Goal: Task Accomplishment & Management: Use online tool/utility

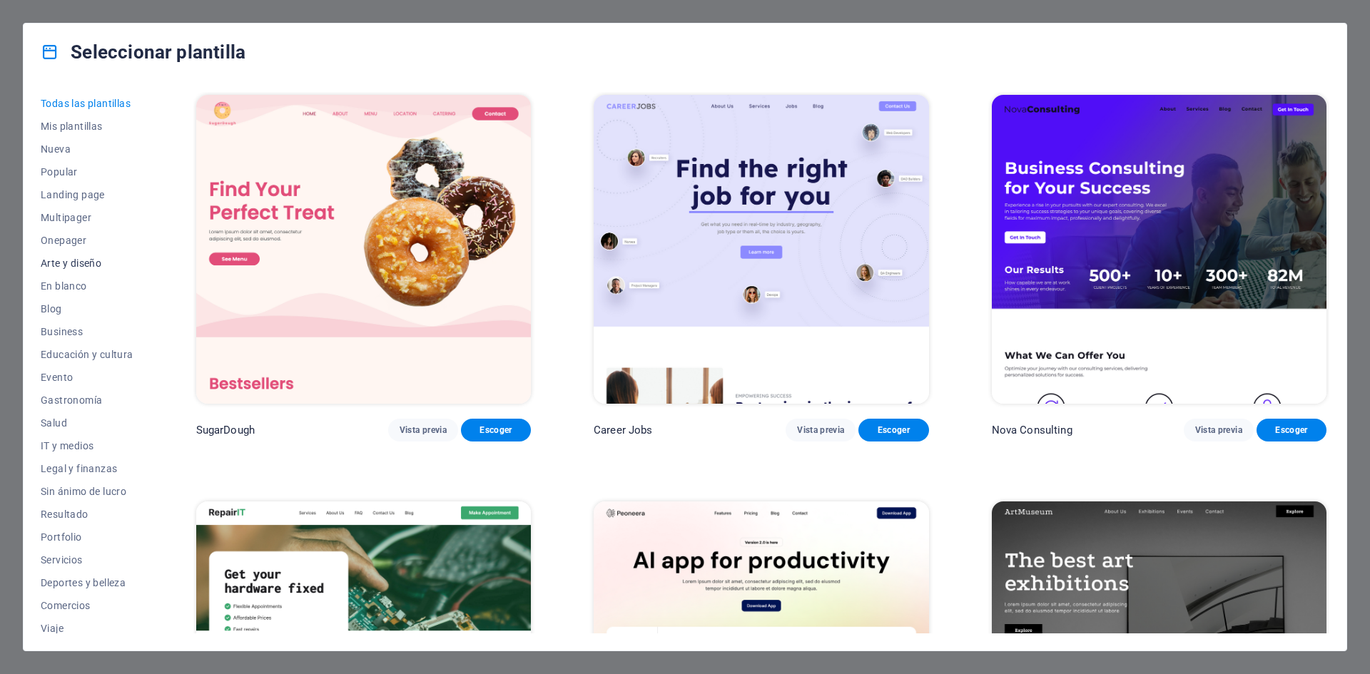
scroll to position [29, 0]
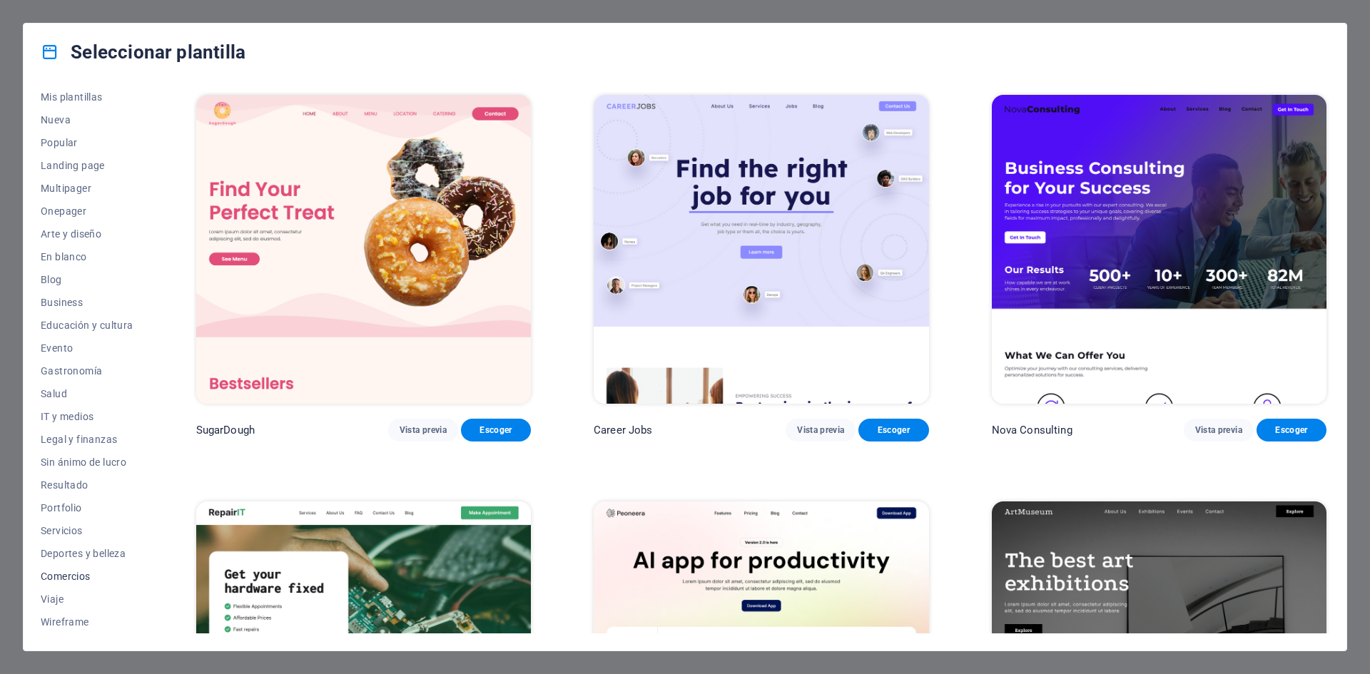
click at [55, 573] on span "Comercios" at bounding box center [87, 576] width 93 height 11
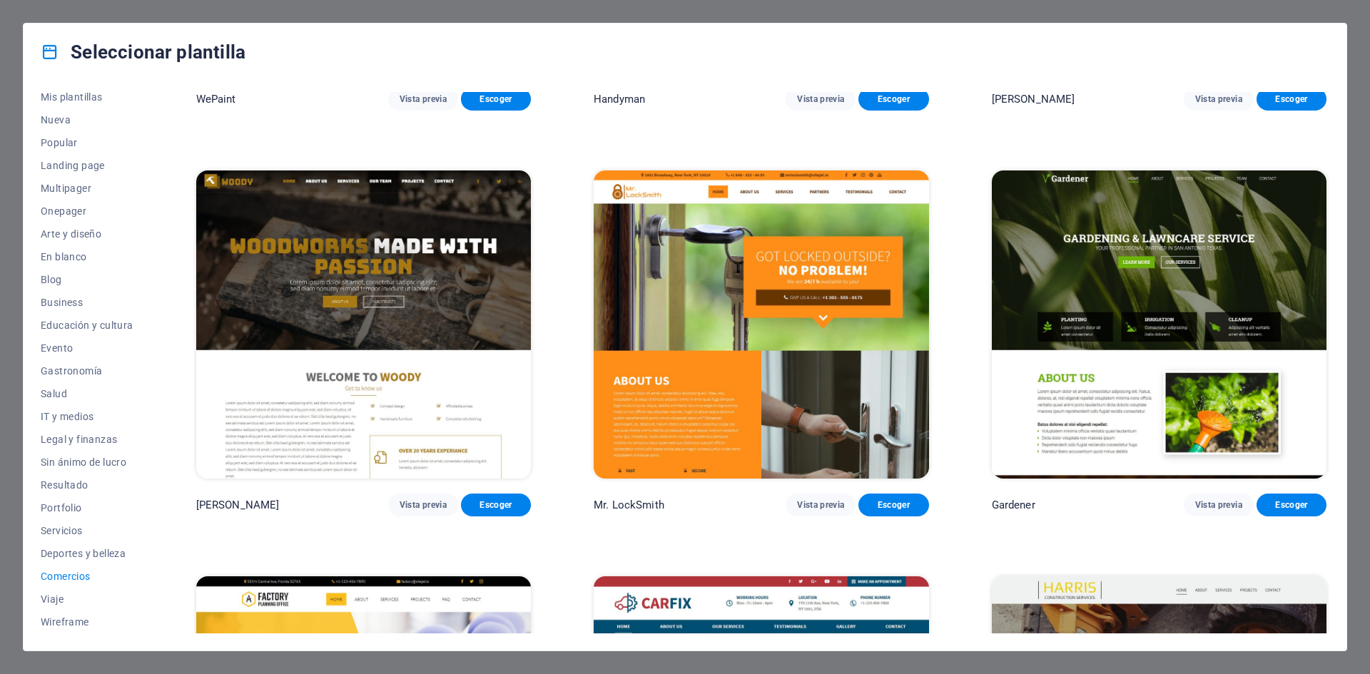
scroll to position [330, 0]
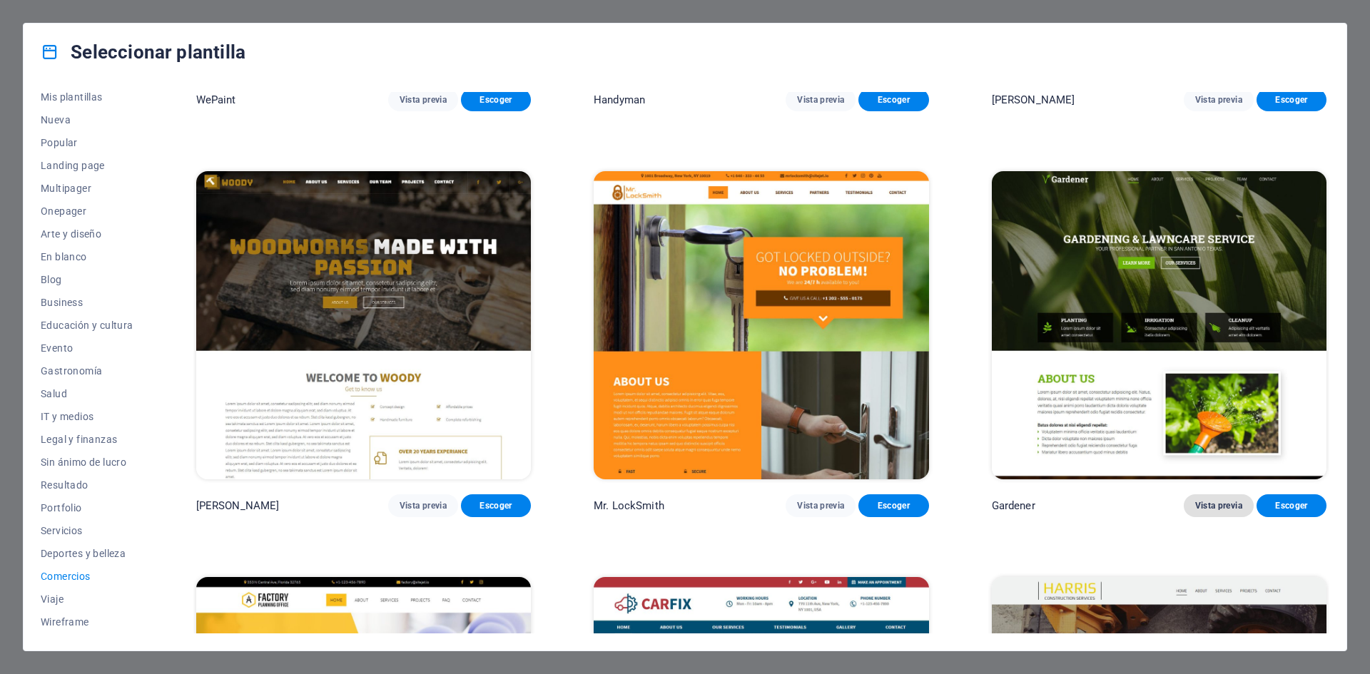
click at [1205, 504] on span "Vista previa" at bounding box center [1218, 505] width 47 height 11
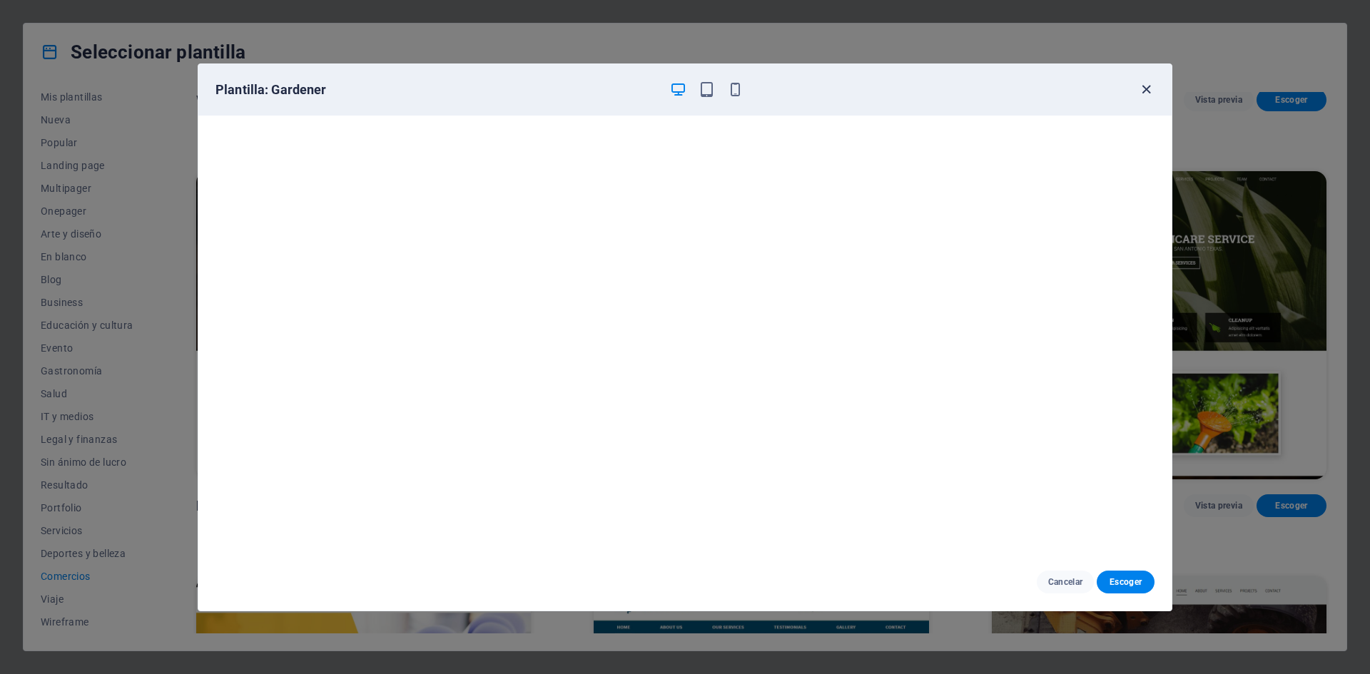
click at [1141, 91] on icon "button" at bounding box center [1146, 89] width 16 height 16
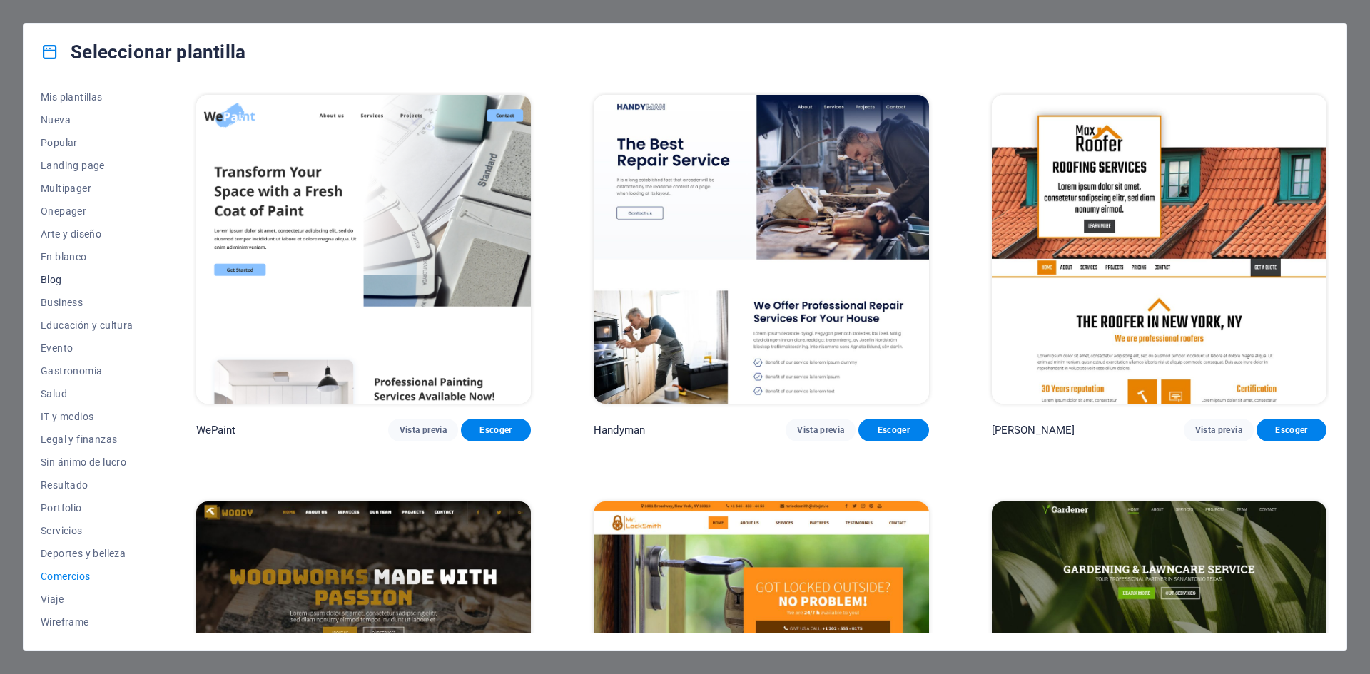
scroll to position [0, 0]
click at [57, 170] on span "Popular" at bounding box center [87, 171] width 93 height 11
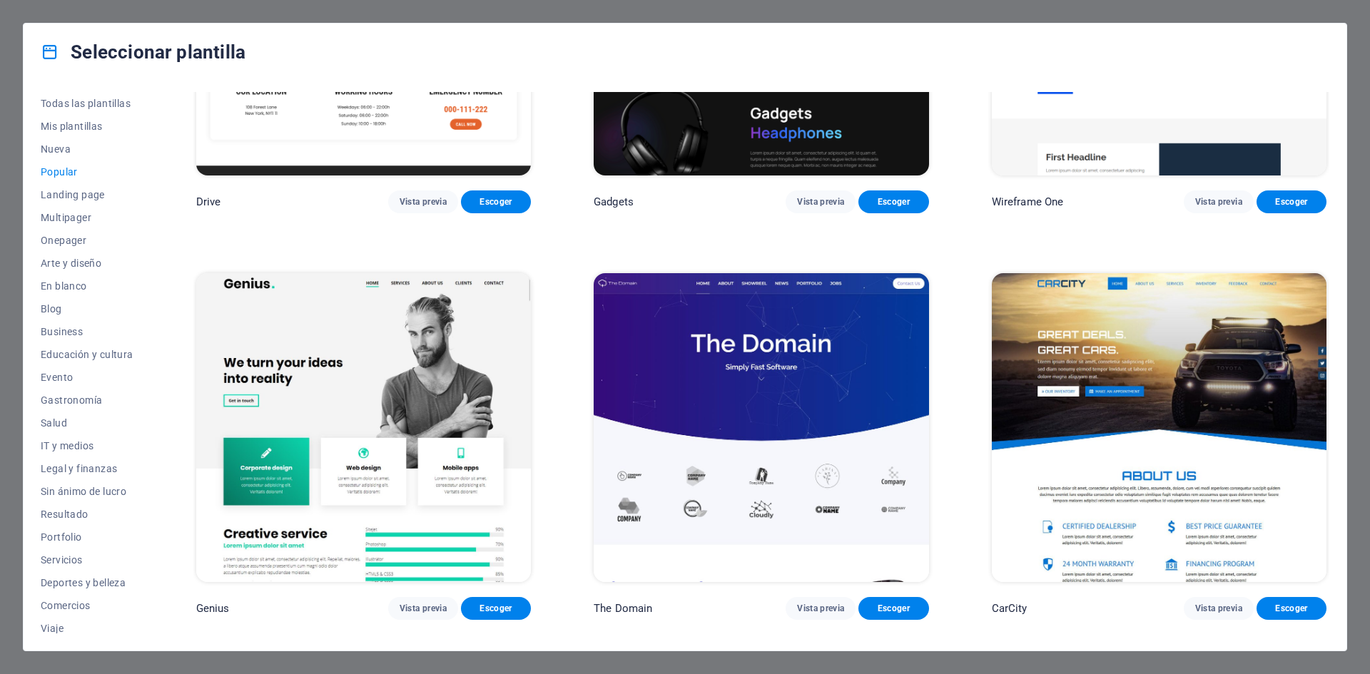
scroll to position [1498, 0]
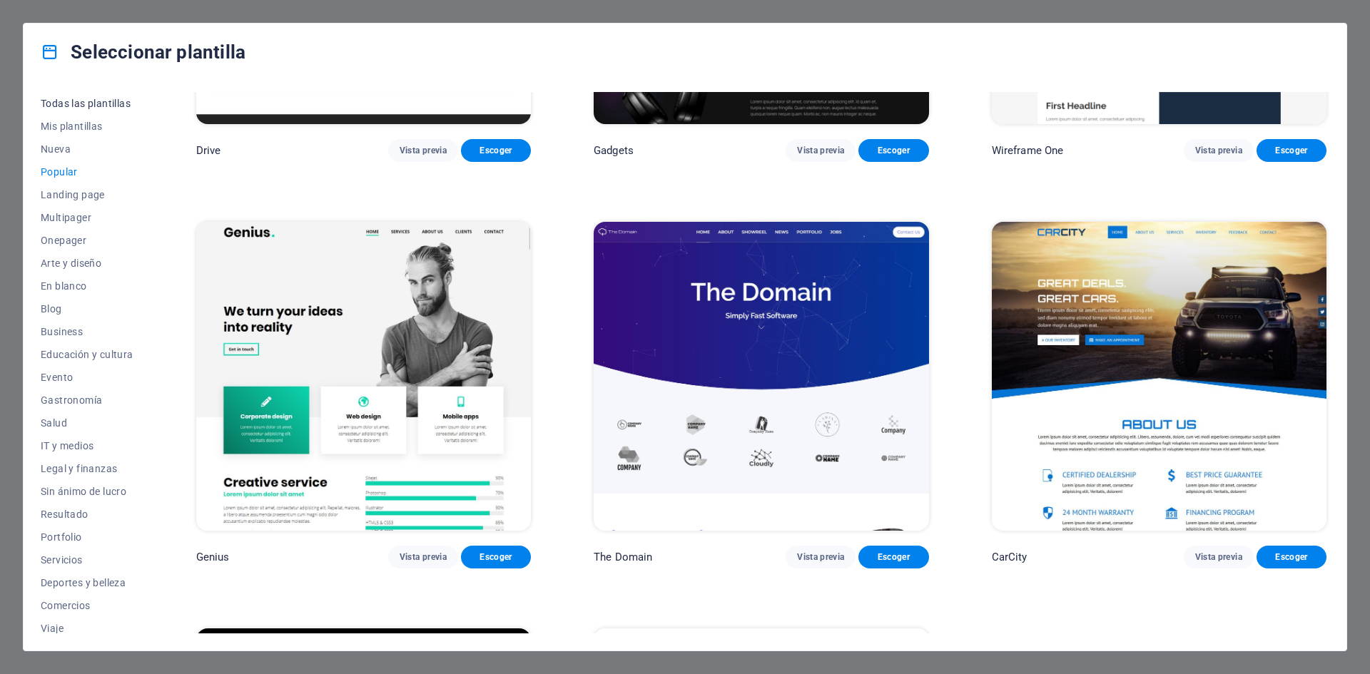
click at [111, 98] on span "Todas las plantillas" at bounding box center [87, 103] width 93 height 11
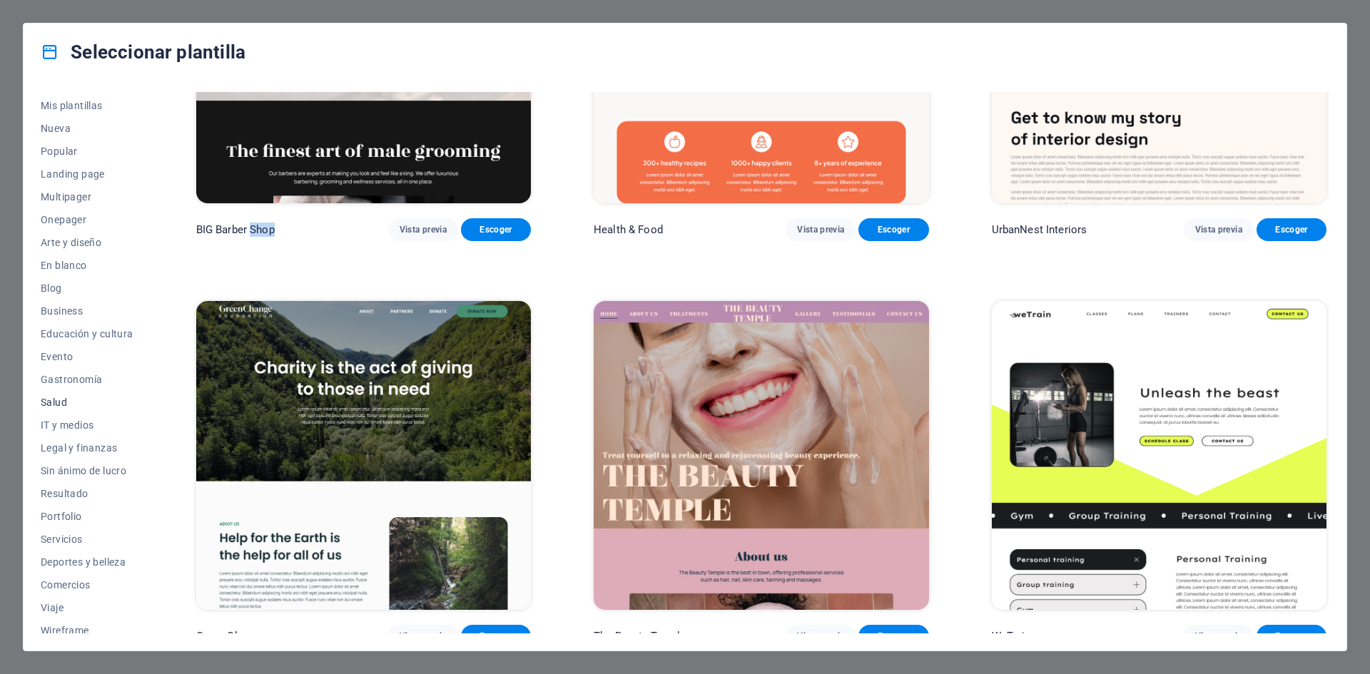
scroll to position [29, 0]
click at [63, 488] on span "Resultado" at bounding box center [87, 484] width 93 height 11
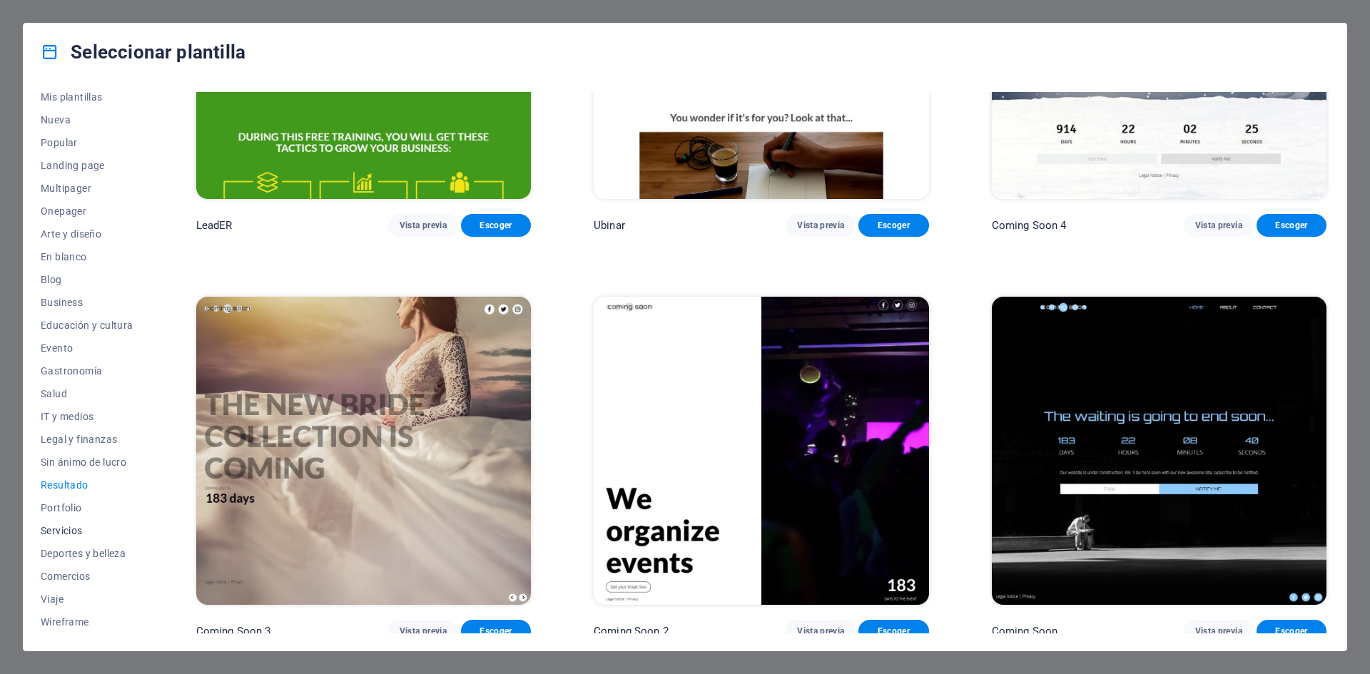
click at [52, 526] on span "Servicios" at bounding box center [87, 530] width 93 height 11
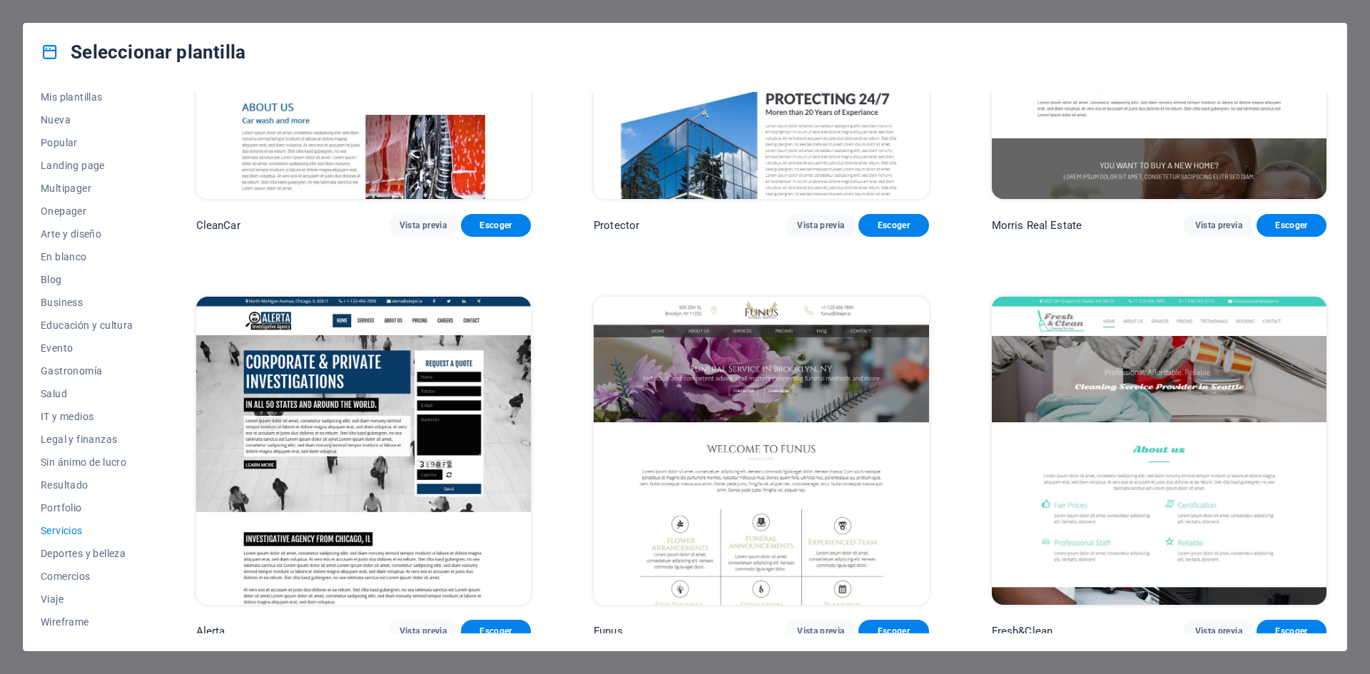
scroll to position [2231, 0]
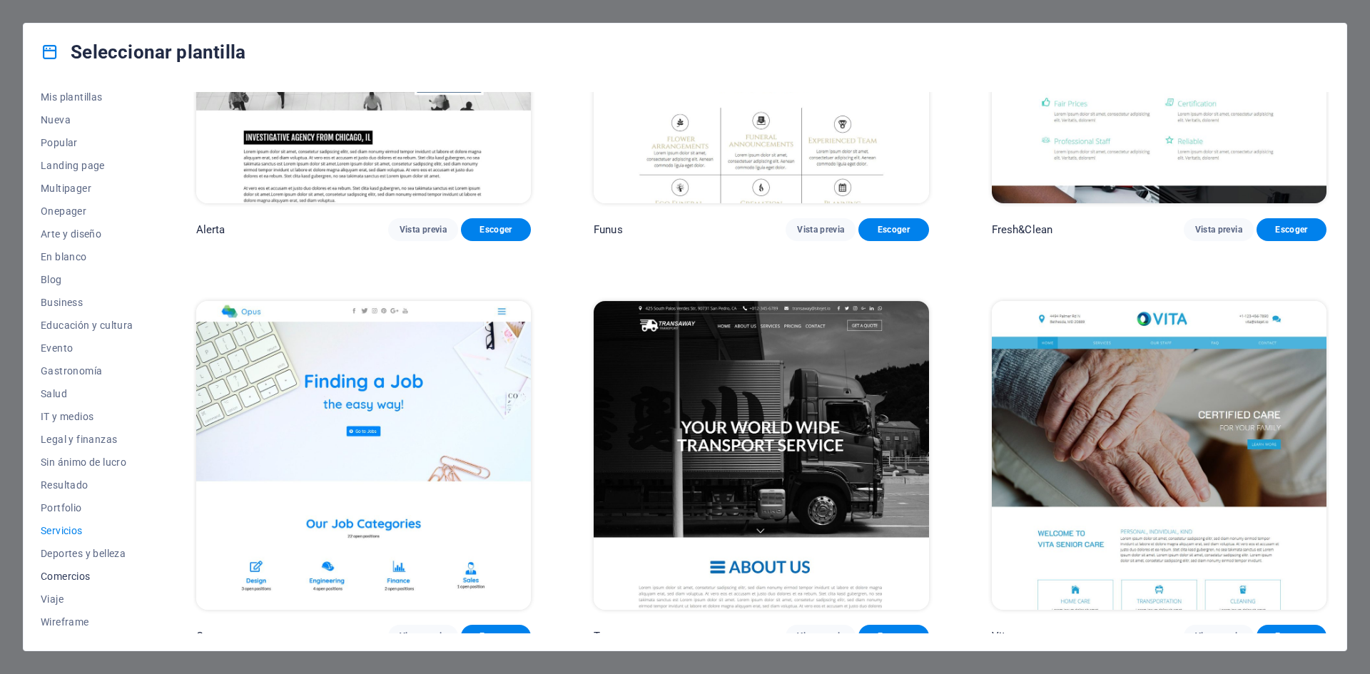
click at [58, 579] on span "Comercios" at bounding box center [87, 576] width 93 height 11
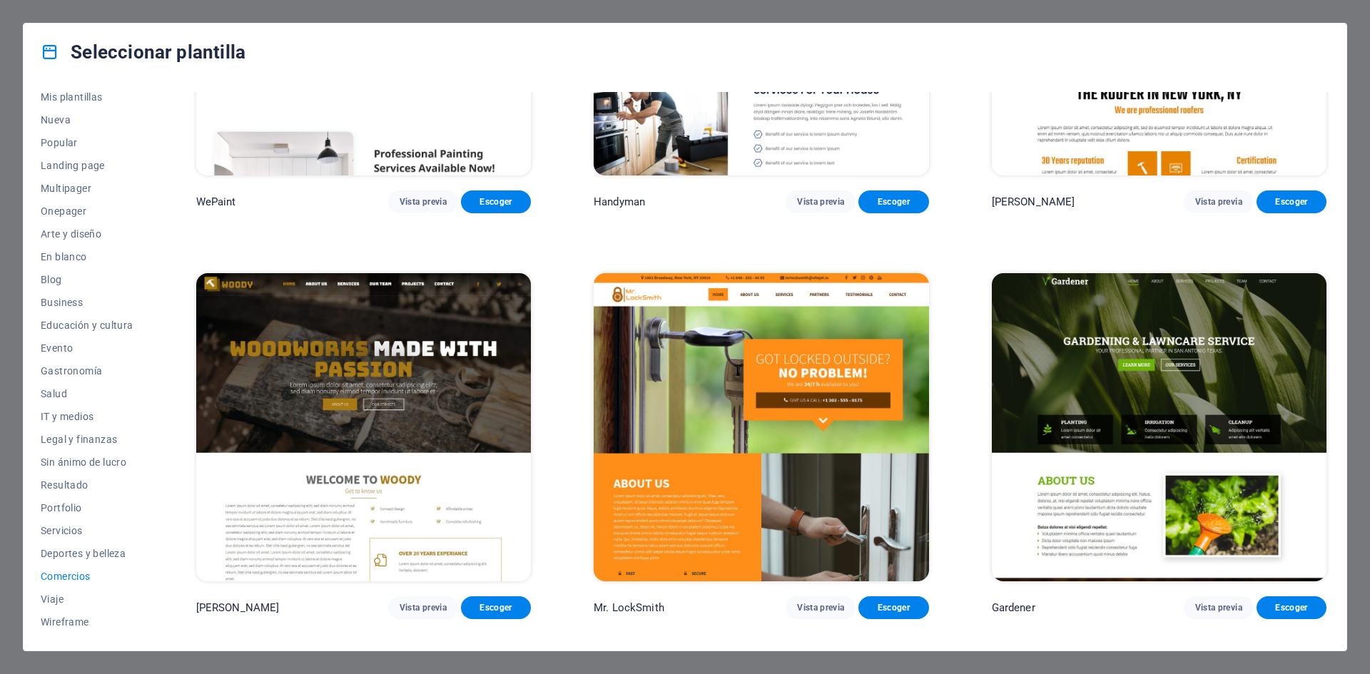
scroll to position [0, 0]
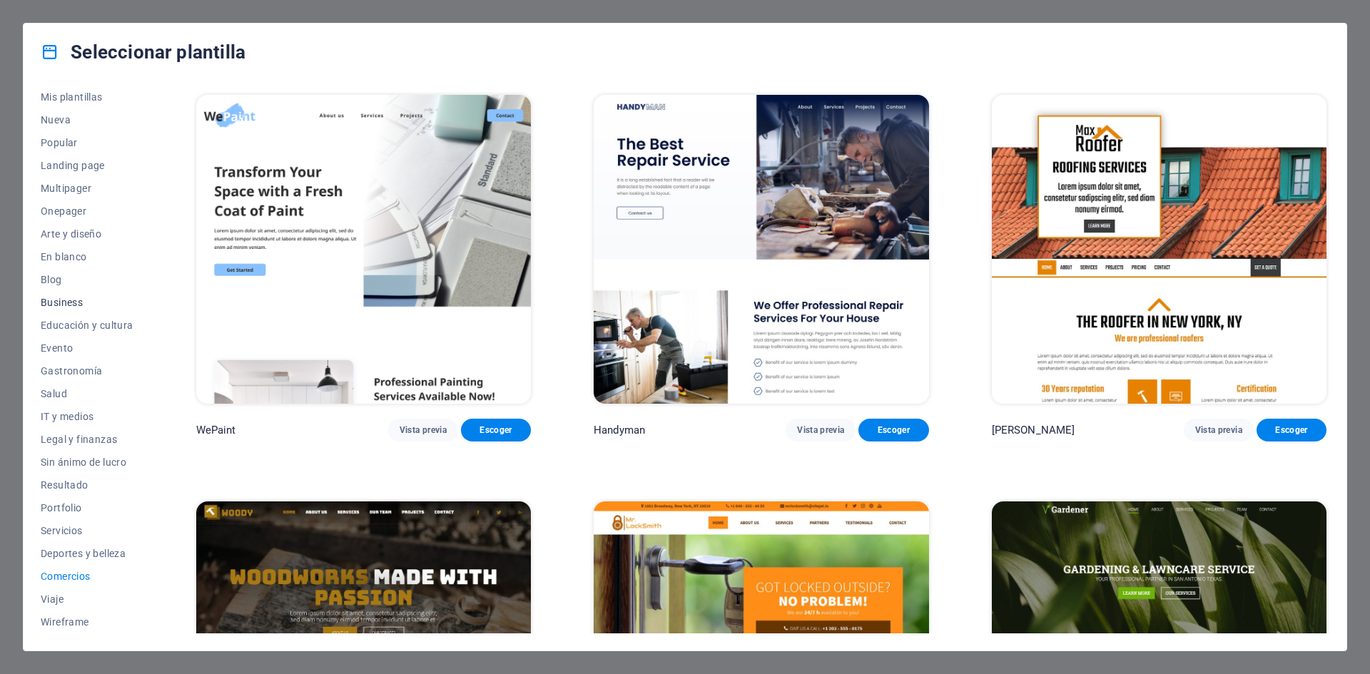
click at [63, 302] on span "Business" at bounding box center [87, 302] width 93 height 11
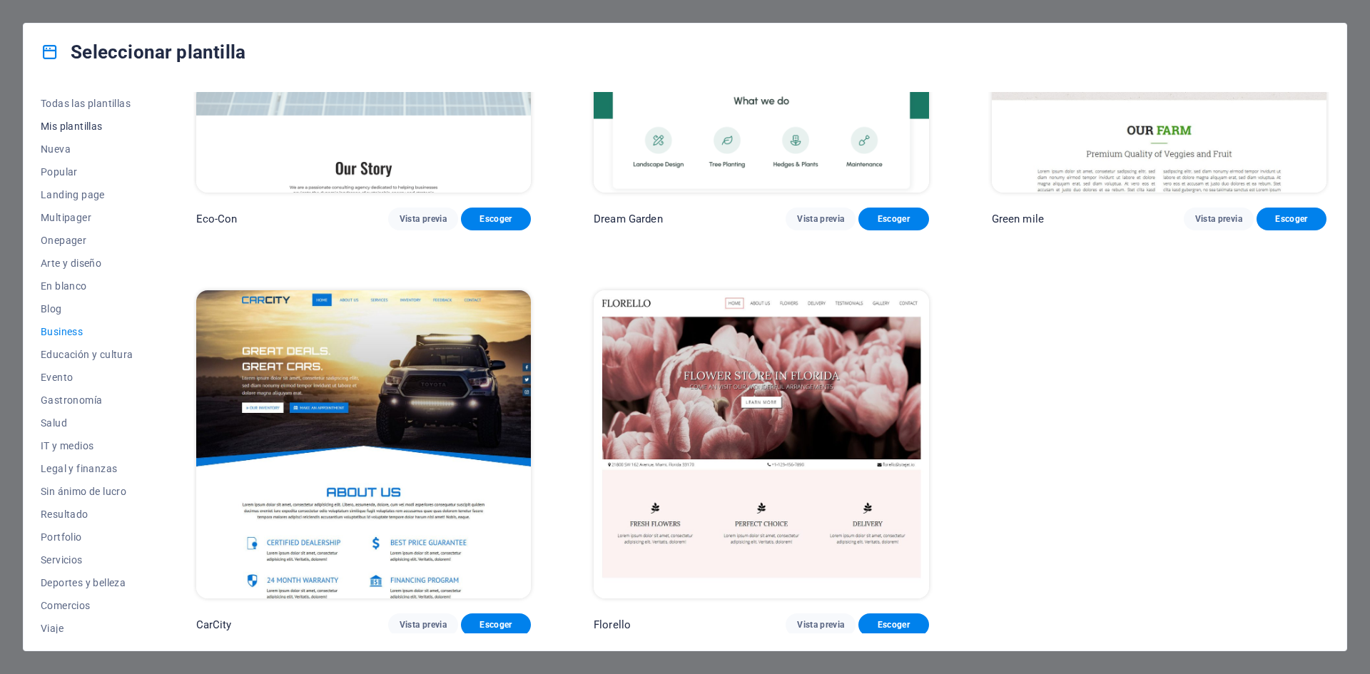
click at [56, 126] on span "Mis plantillas" at bounding box center [87, 126] width 93 height 11
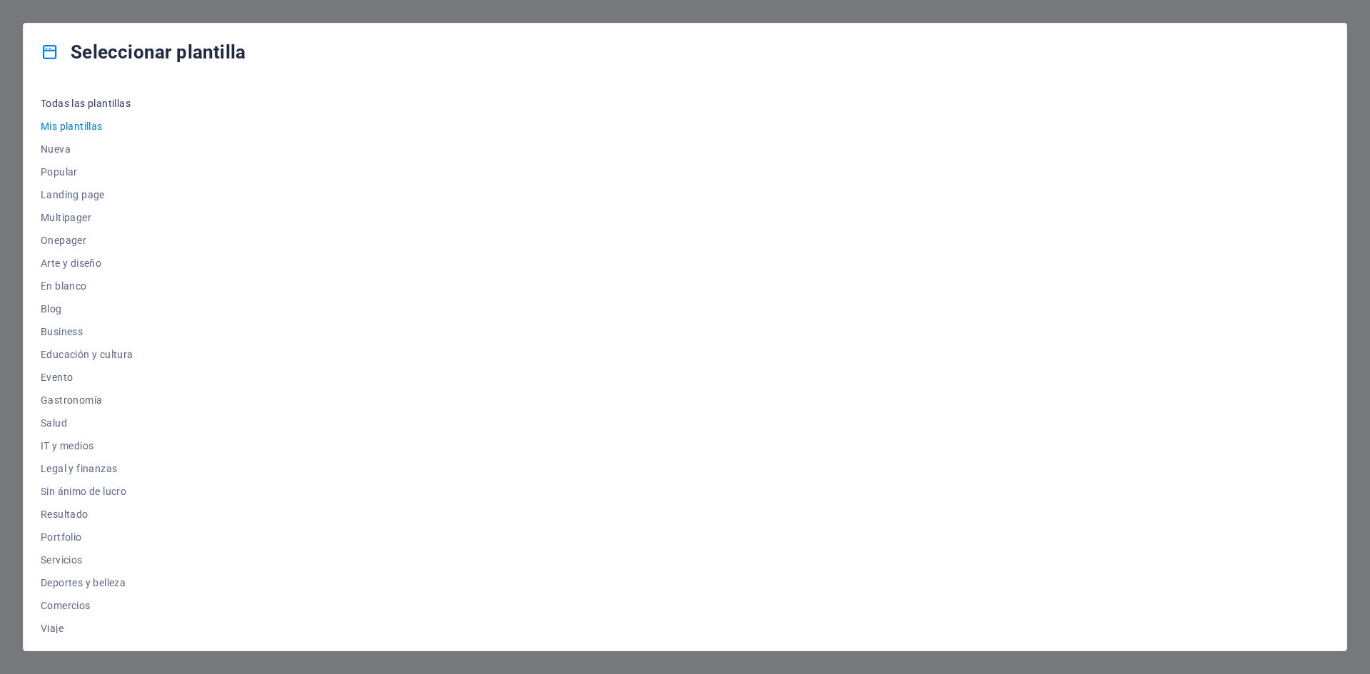
click at [98, 99] on span "Todas las plantillas" at bounding box center [87, 103] width 93 height 11
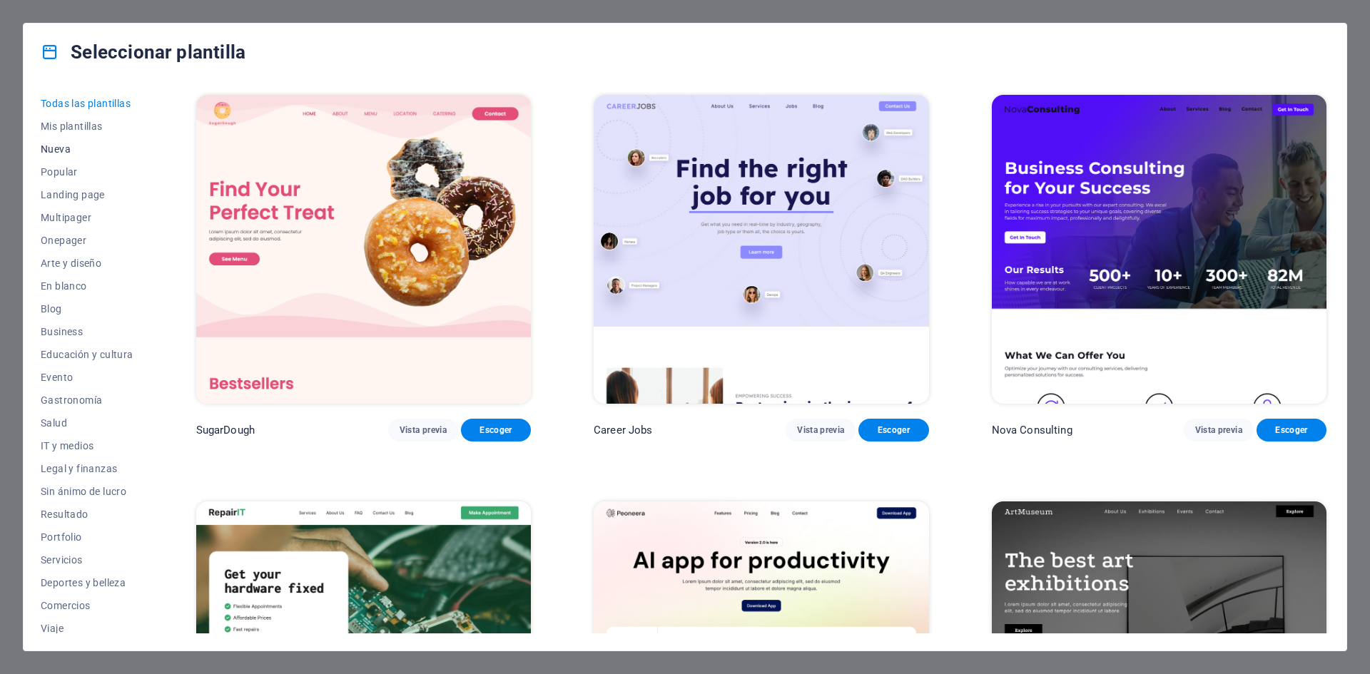
click at [55, 144] on span "Nueva" at bounding box center [87, 148] width 93 height 11
click at [58, 174] on span "Popular" at bounding box center [87, 171] width 93 height 11
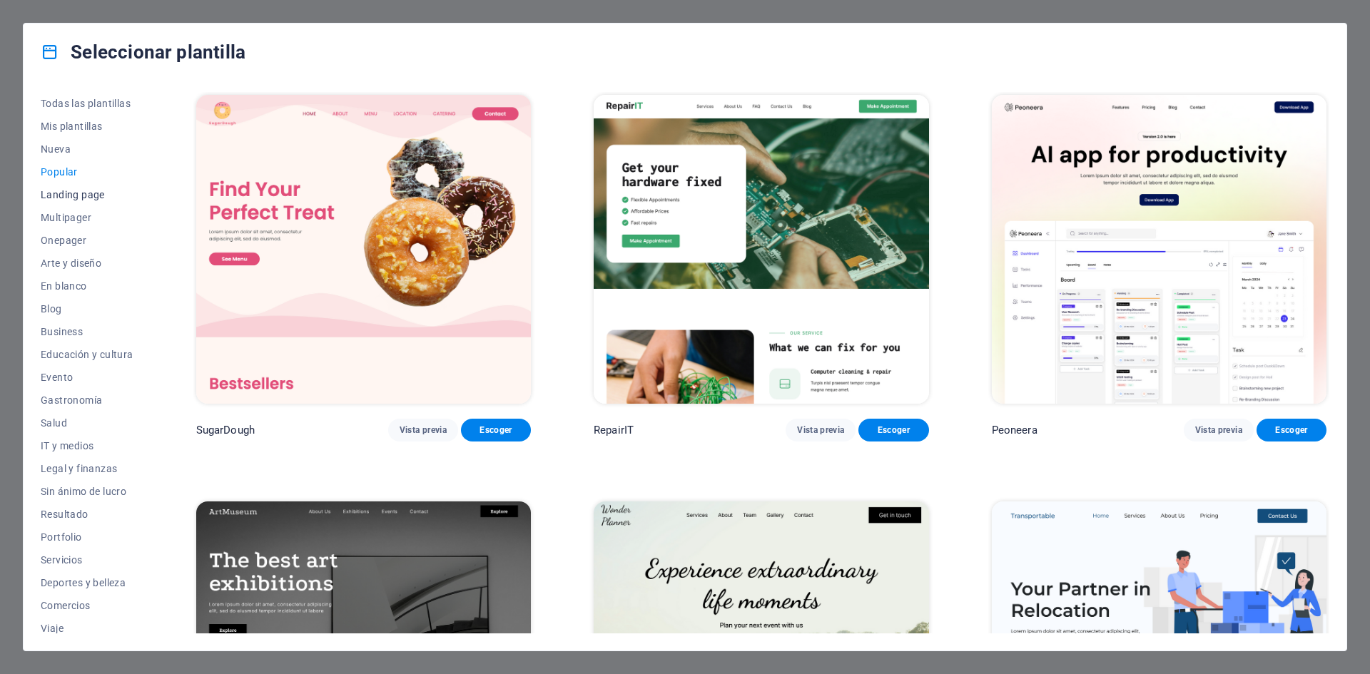
click at [57, 198] on span "Landing page" at bounding box center [87, 194] width 93 height 11
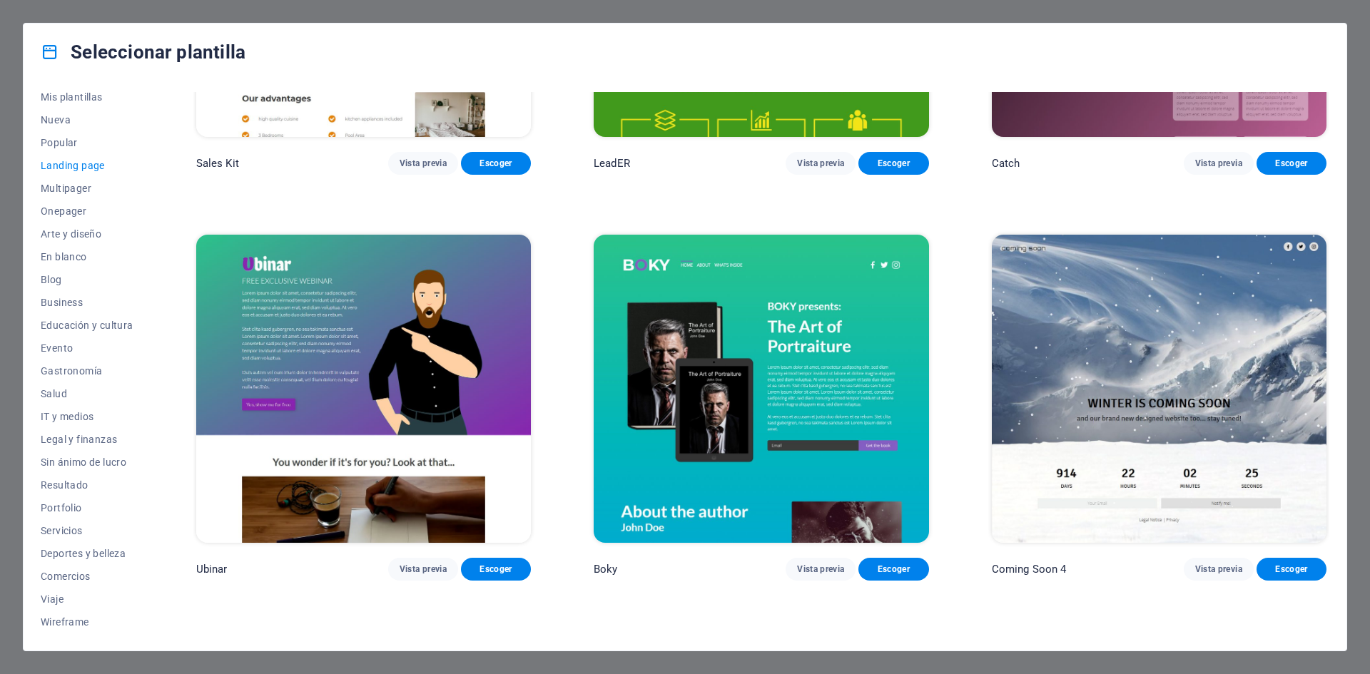
scroll to position [2711, 0]
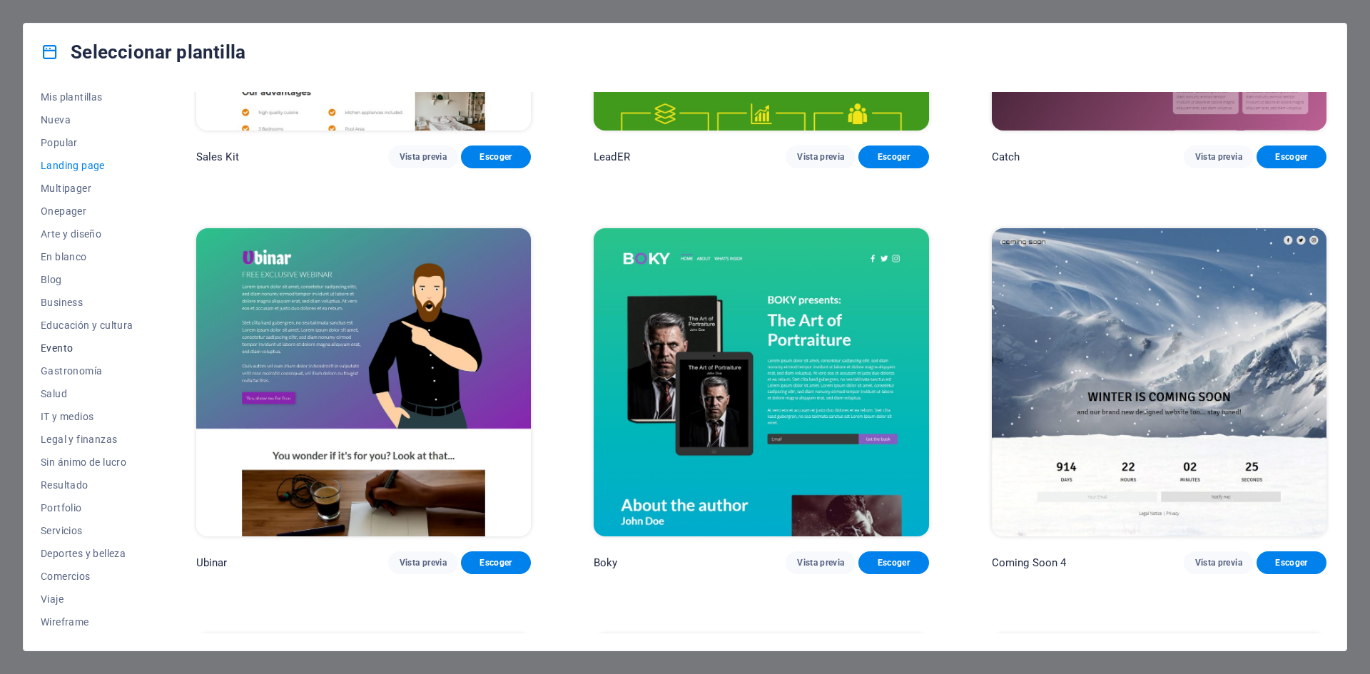
click at [60, 349] on span "Evento" at bounding box center [87, 347] width 93 height 11
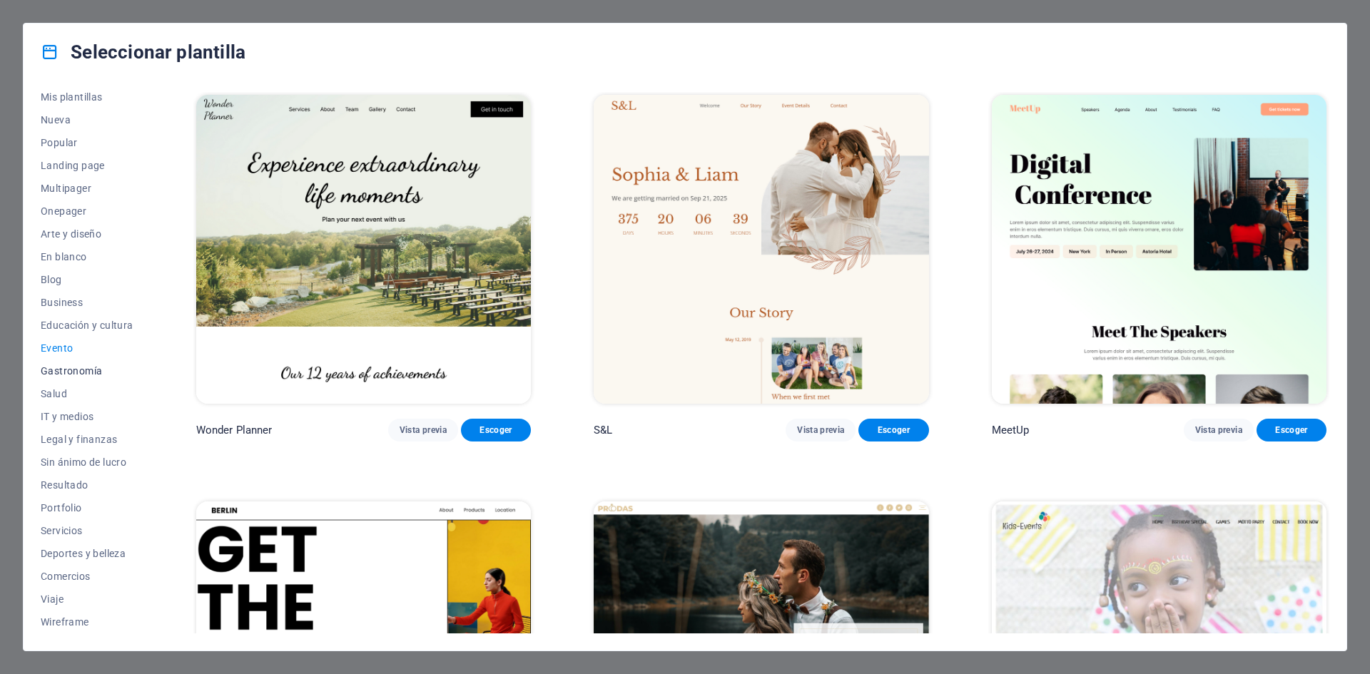
click at [62, 370] on span "Gastronomía" at bounding box center [87, 370] width 93 height 11
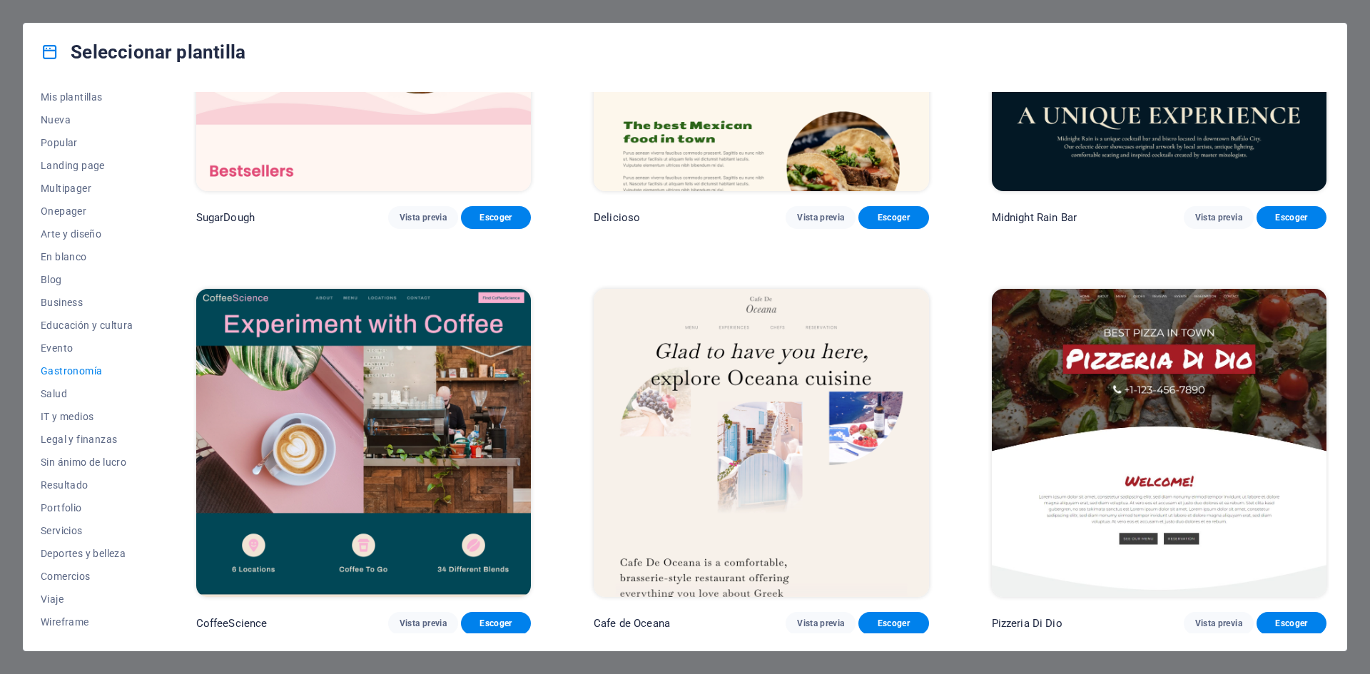
scroll to position [214, 0]
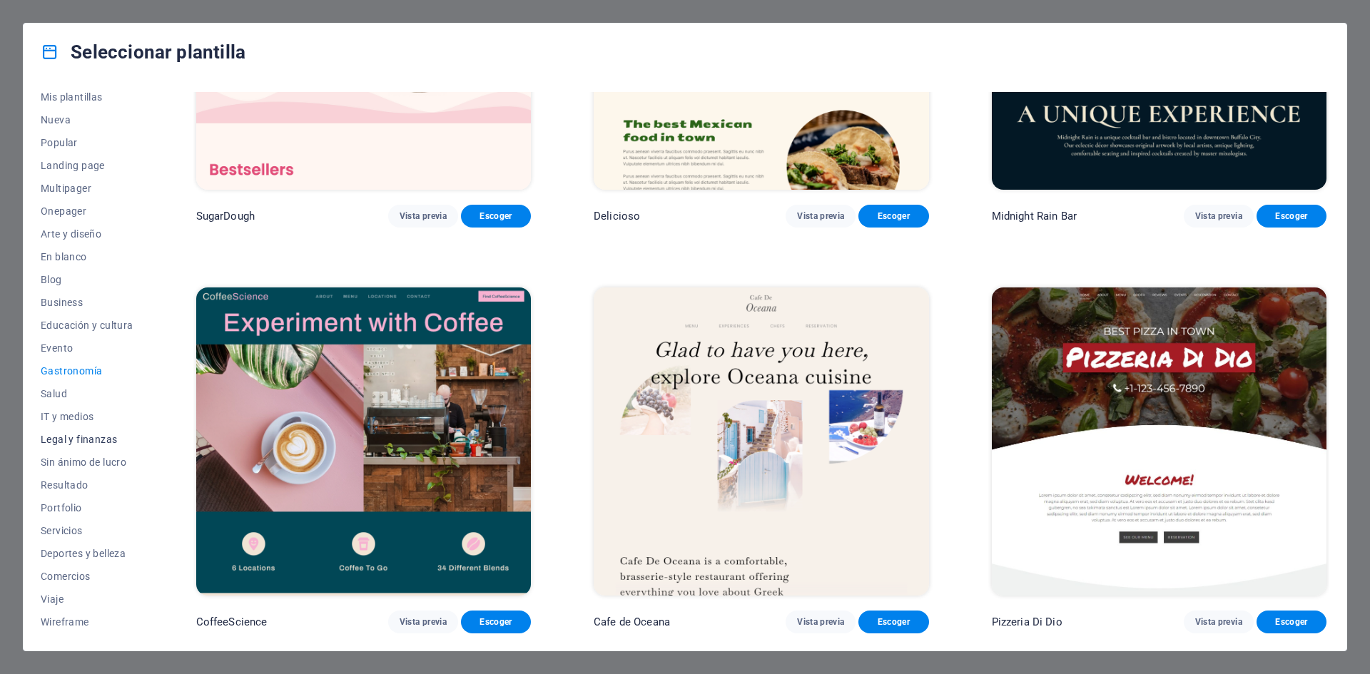
click at [81, 432] on button "Legal y finanzas" at bounding box center [87, 439] width 93 height 23
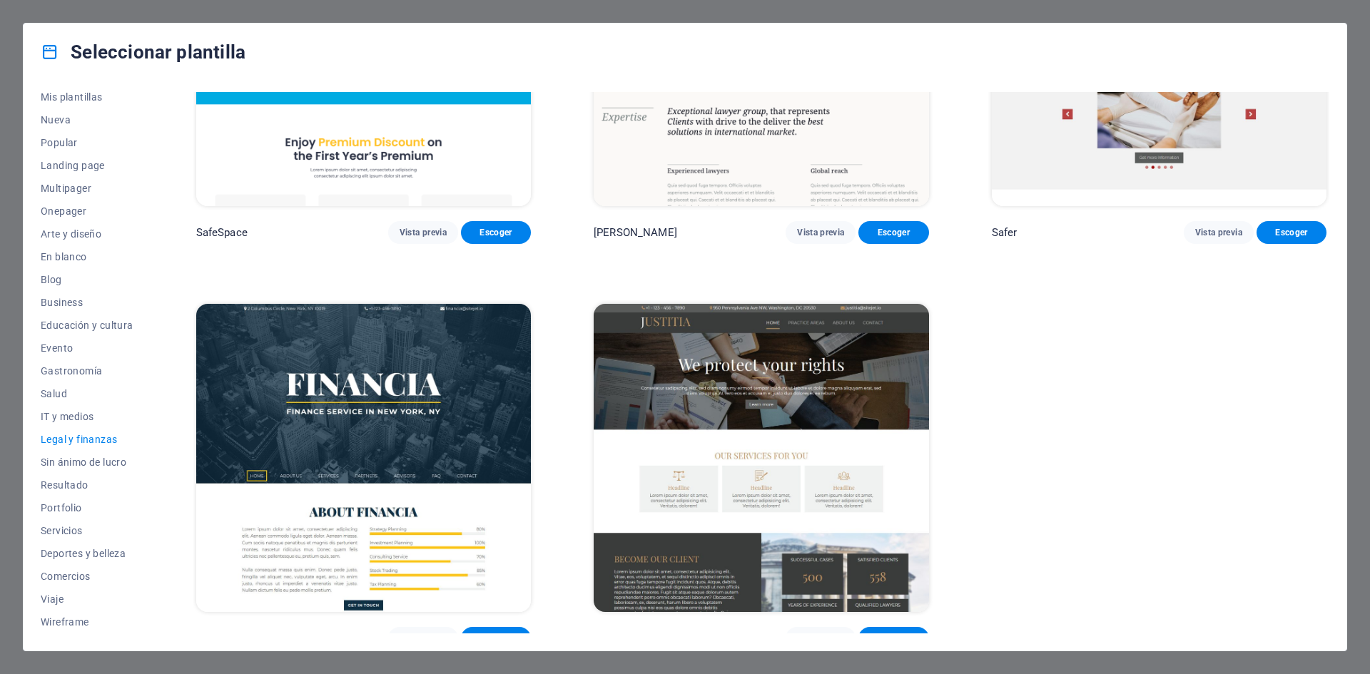
scroll to position [211, 0]
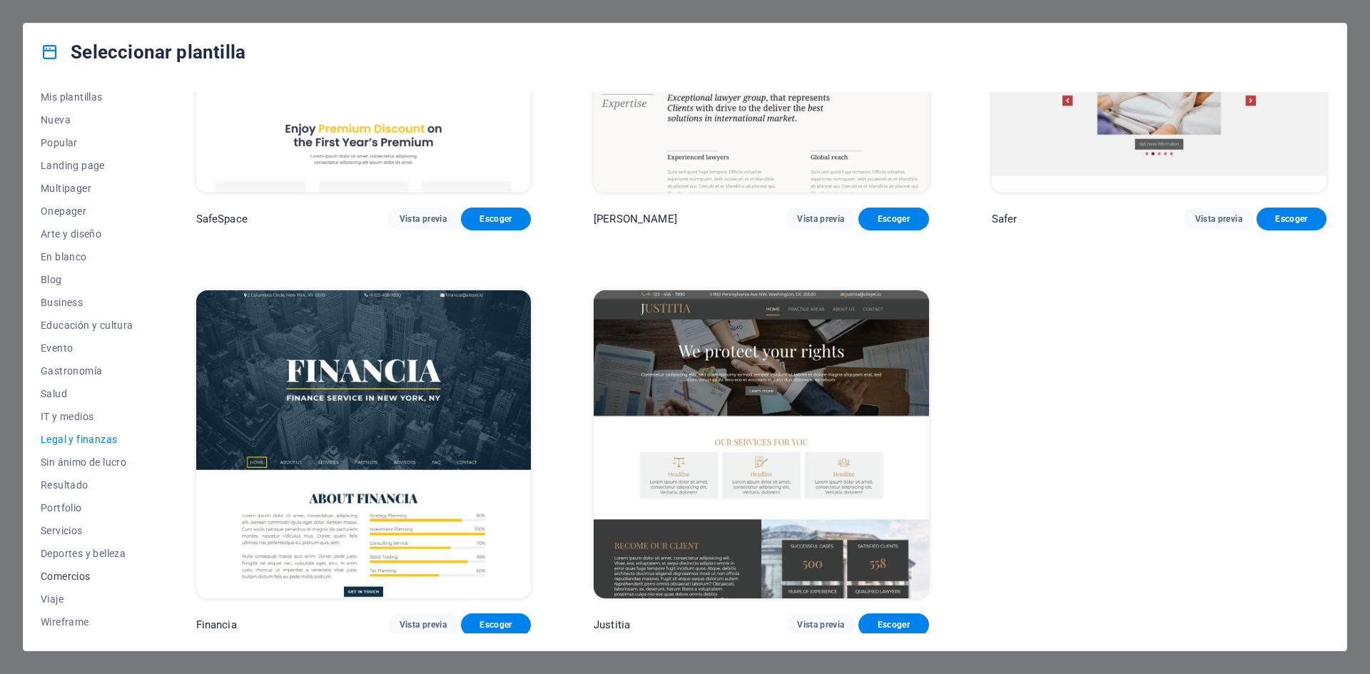
click at [69, 576] on span "Comercios" at bounding box center [87, 576] width 93 height 11
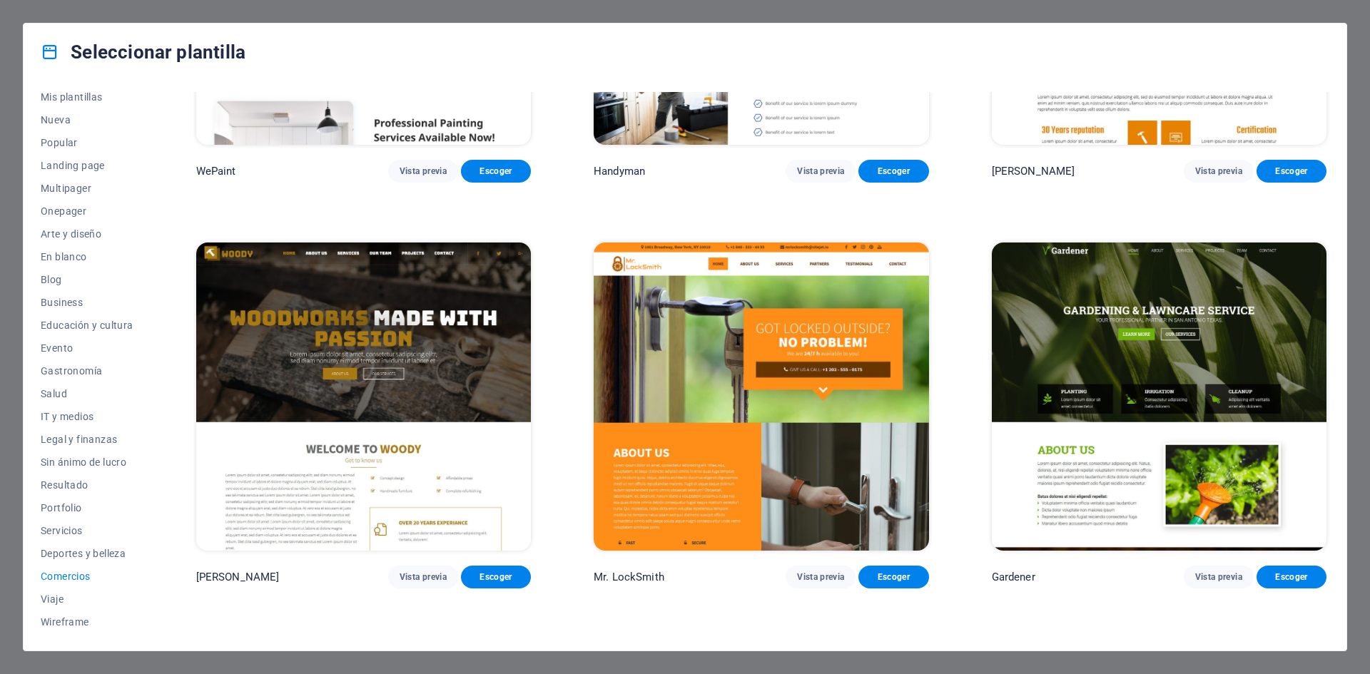
scroll to position [188, 0]
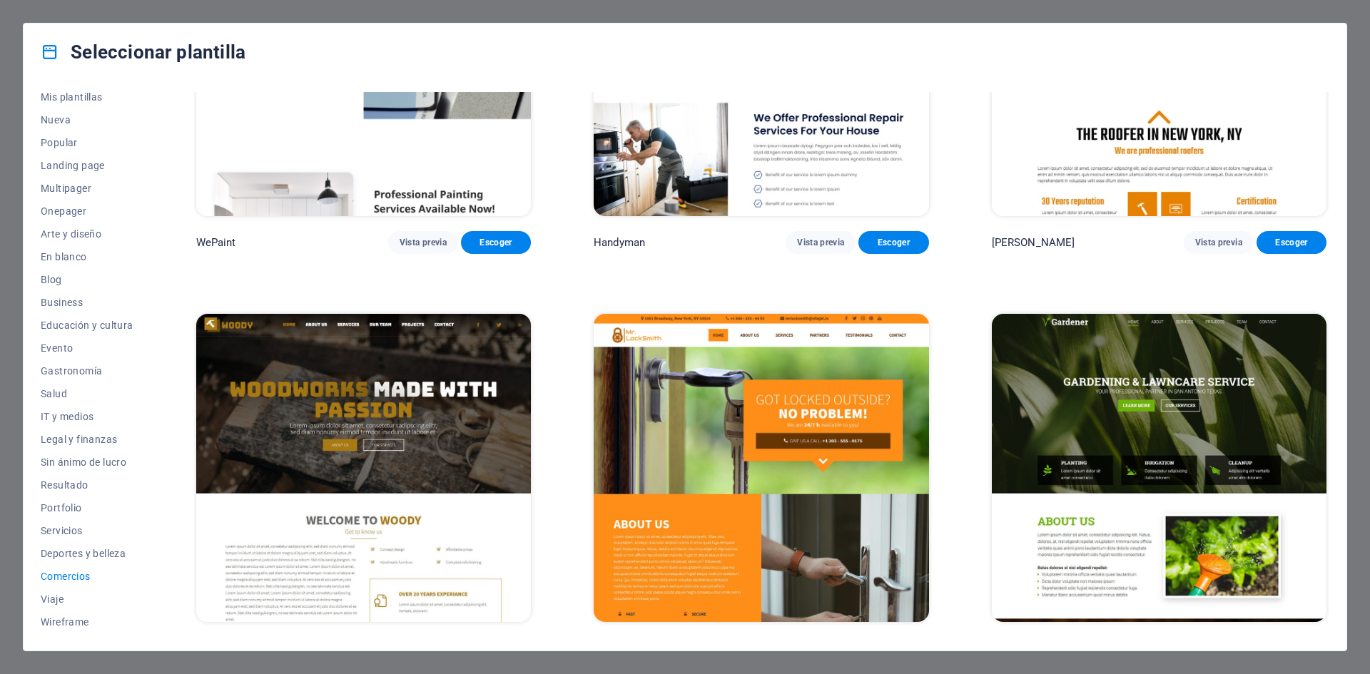
click at [389, 394] on img at bounding box center [363, 468] width 335 height 309
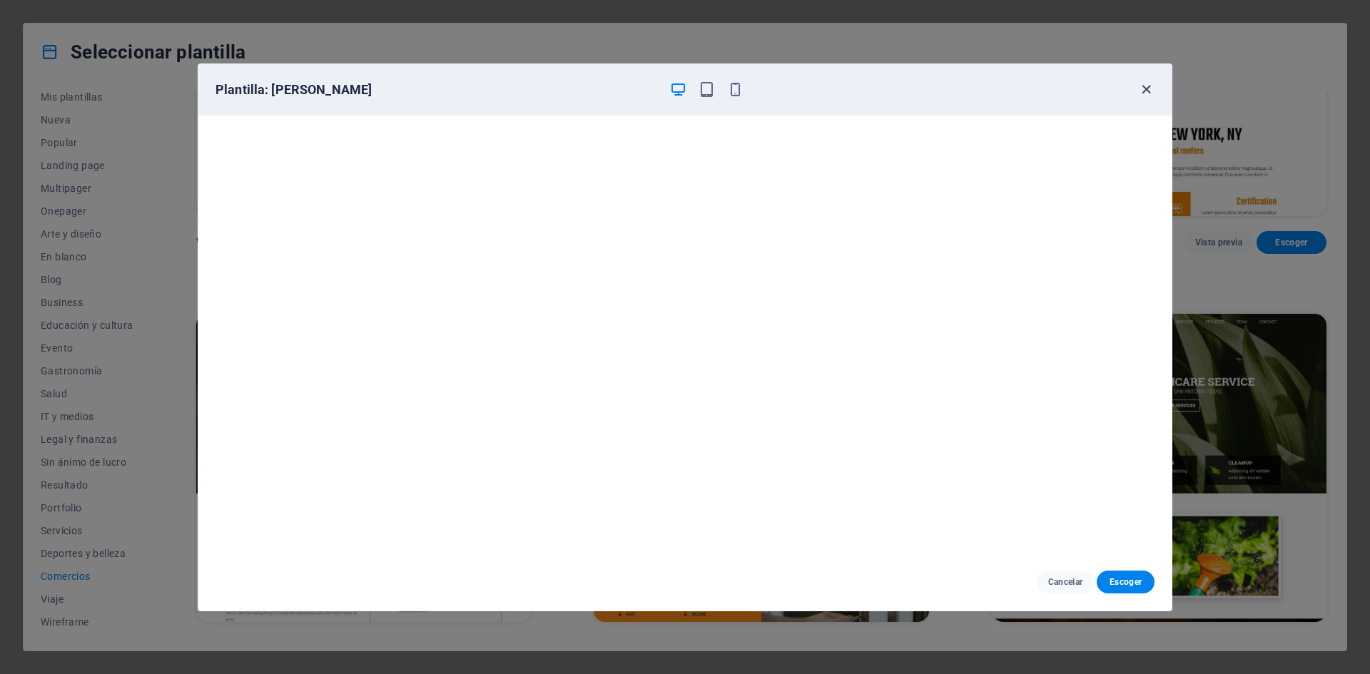
click at [1146, 86] on icon "button" at bounding box center [1146, 89] width 16 height 16
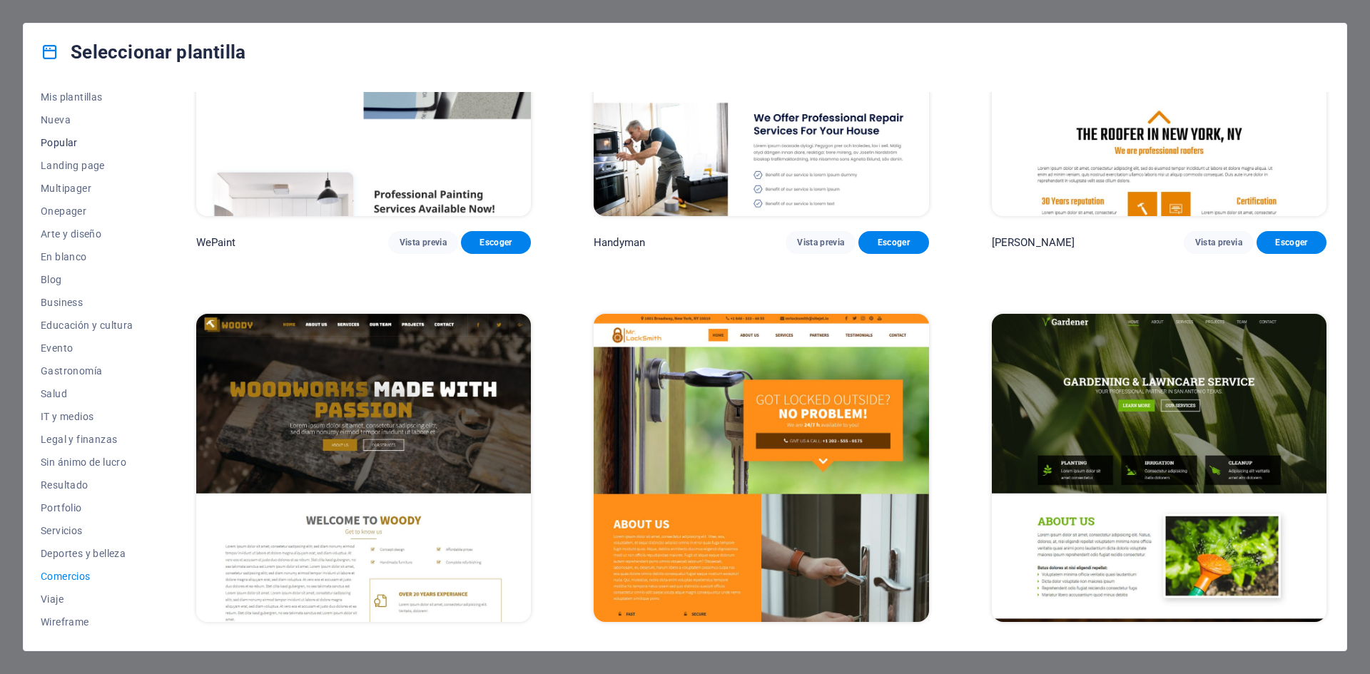
scroll to position [0, 0]
click at [58, 146] on span "Nueva" at bounding box center [87, 148] width 93 height 11
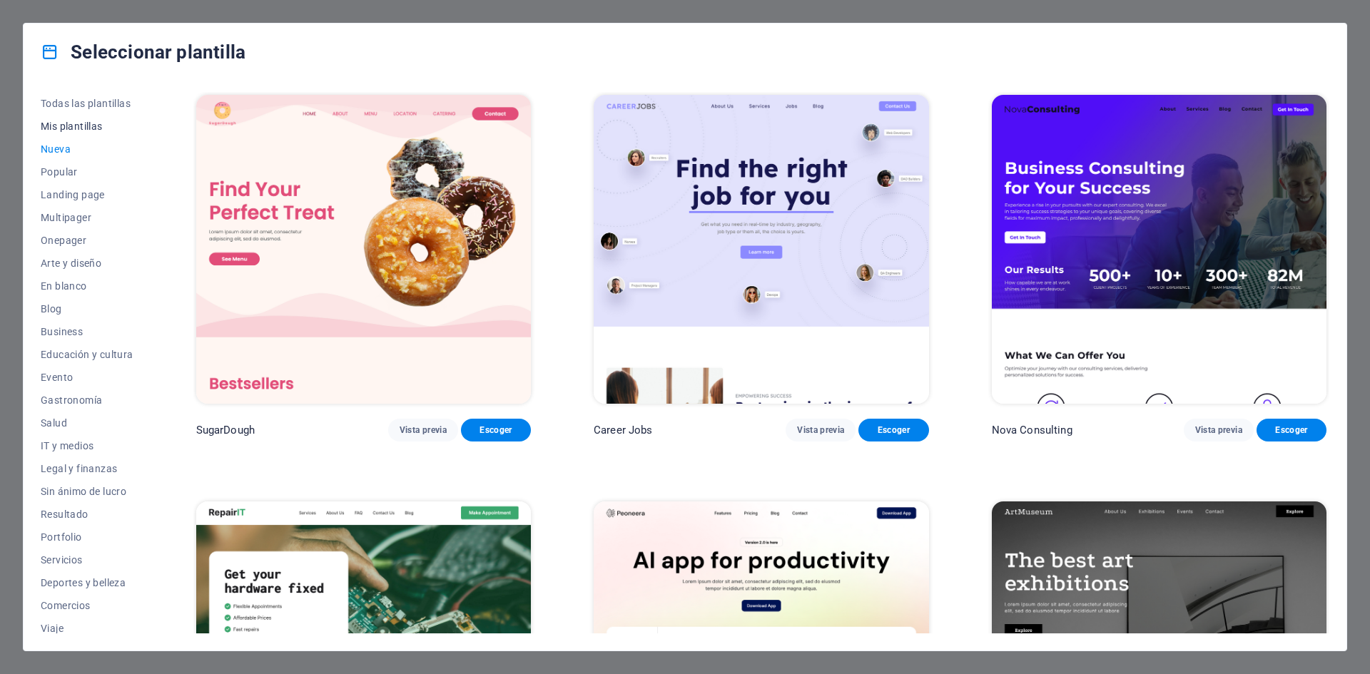
click at [66, 122] on span "Mis plantillas" at bounding box center [87, 126] width 93 height 11
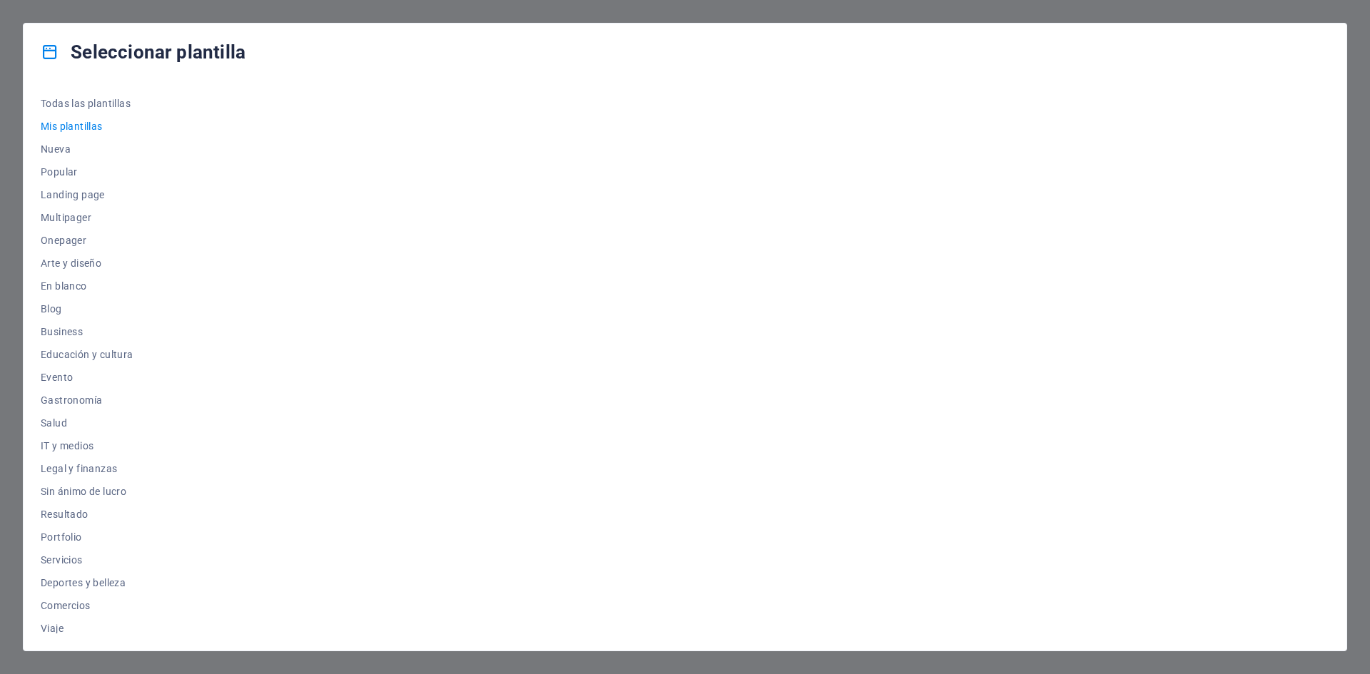
click at [309, 148] on div at bounding box center [761, 362] width 1136 height 541
click at [103, 106] on span "Todas las plantillas" at bounding box center [87, 103] width 93 height 11
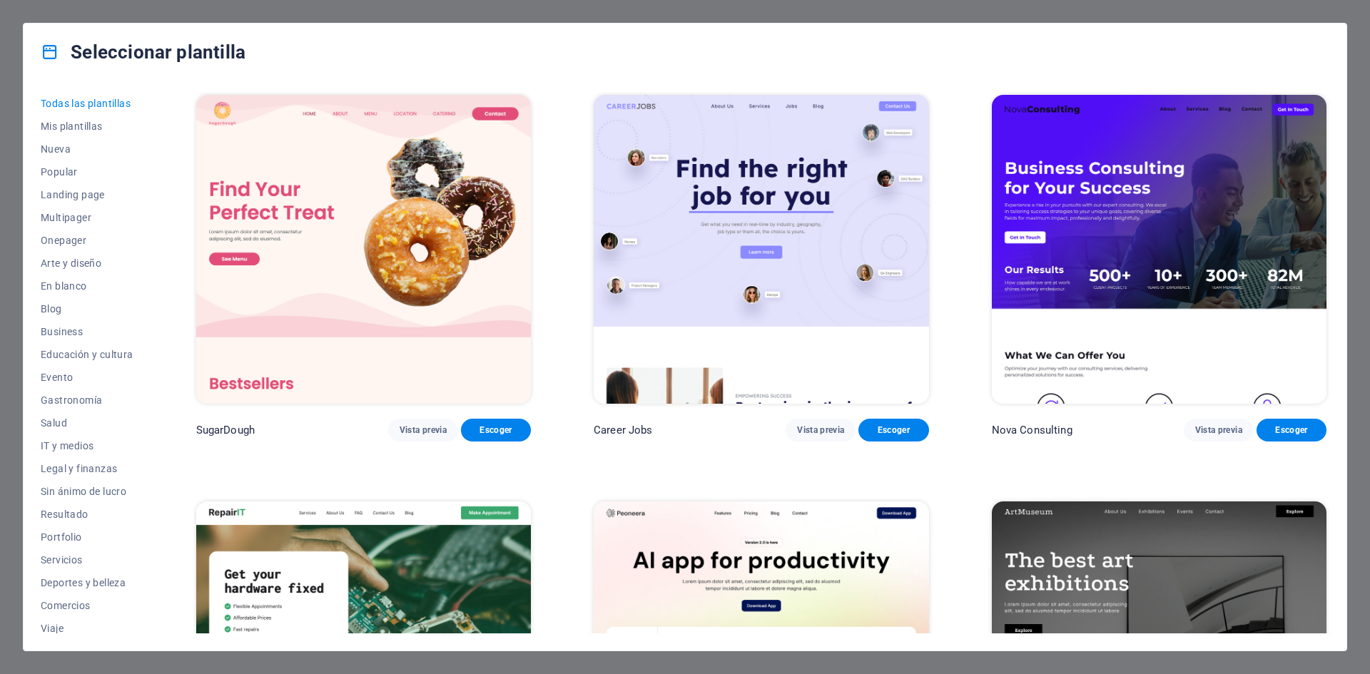
click at [372, 190] on img at bounding box center [363, 249] width 335 height 309
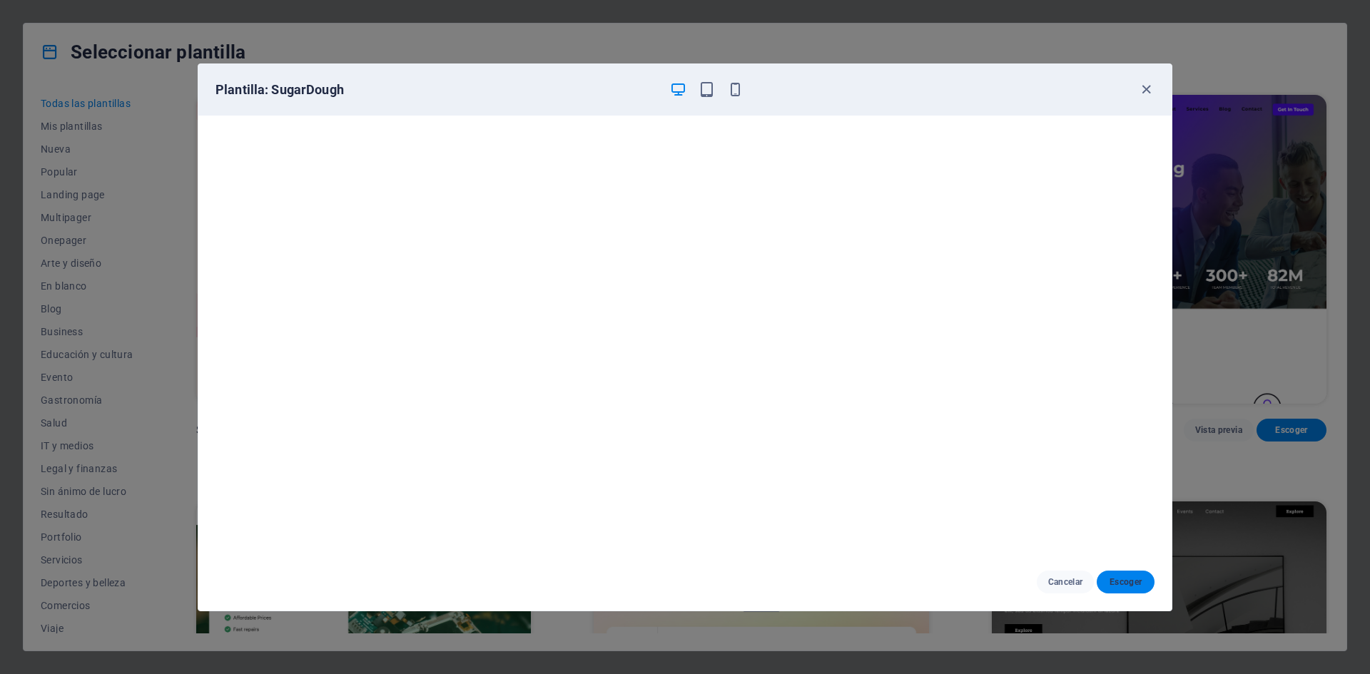
click at [1124, 576] on span "Escoger" at bounding box center [1125, 581] width 35 height 11
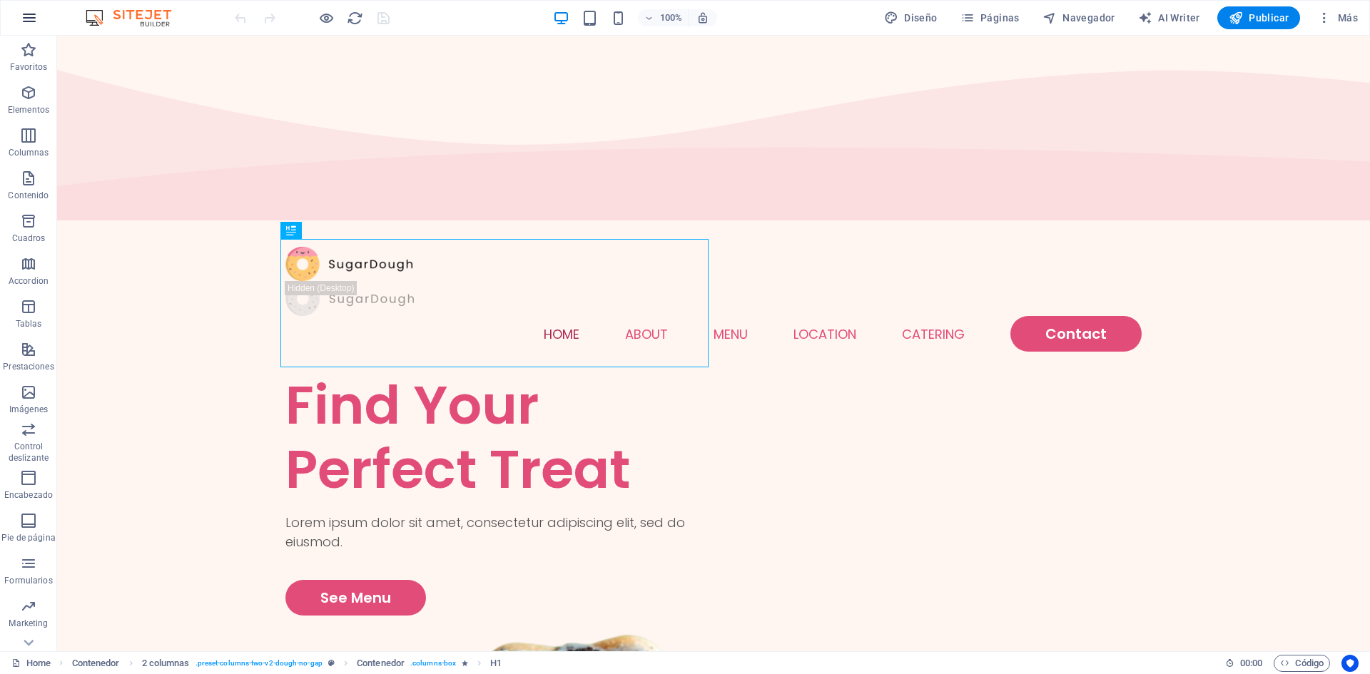
click at [26, 12] on icon "button" at bounding box center [29, 17] width 17 height 17
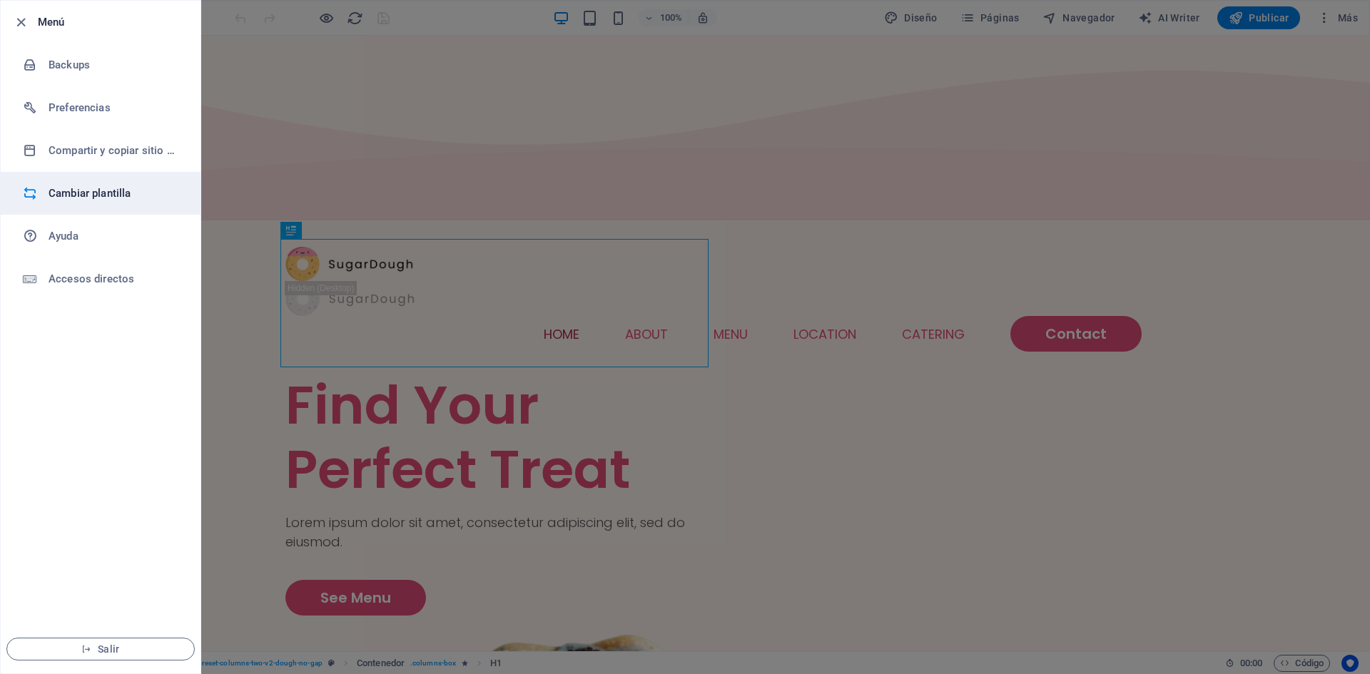
click at [70, 189] on h6 "Cambiar plantilla" at bounding box center [115, 193] width 132 height 17
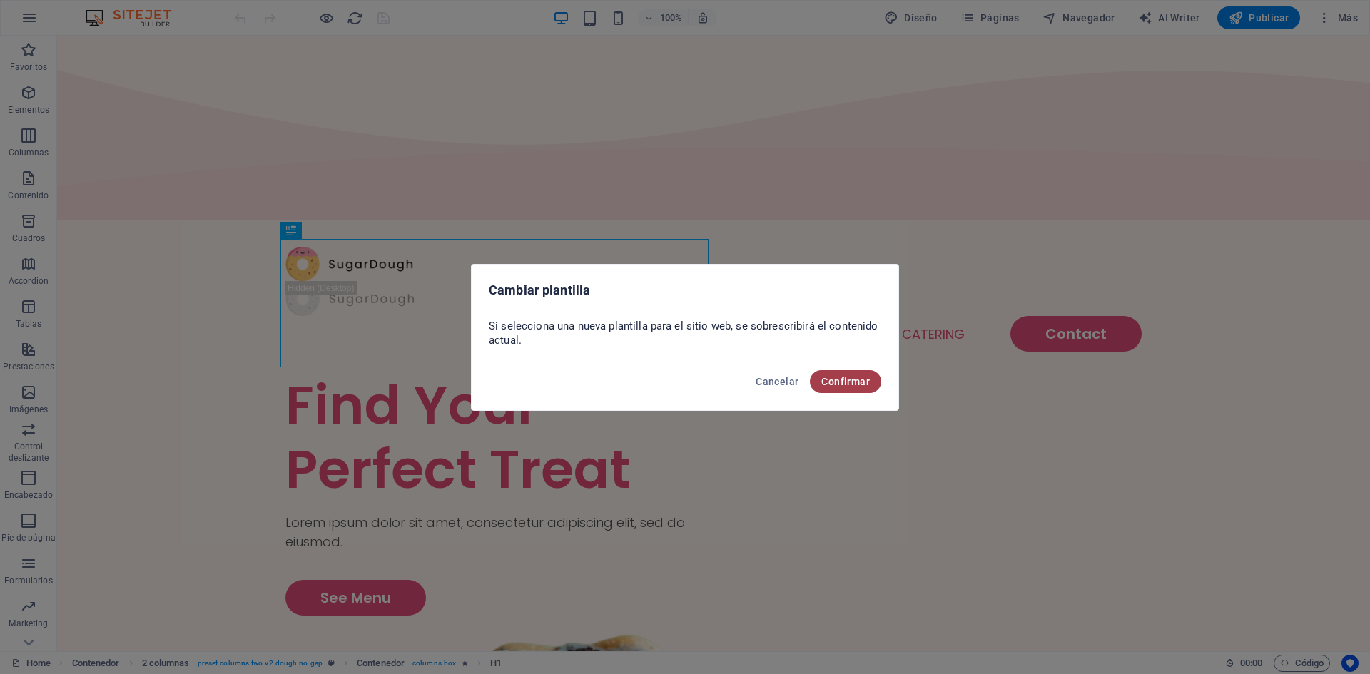
click at [854, 378] on span "Confirmar" at bounding box center [845, 381] width 49 height 11
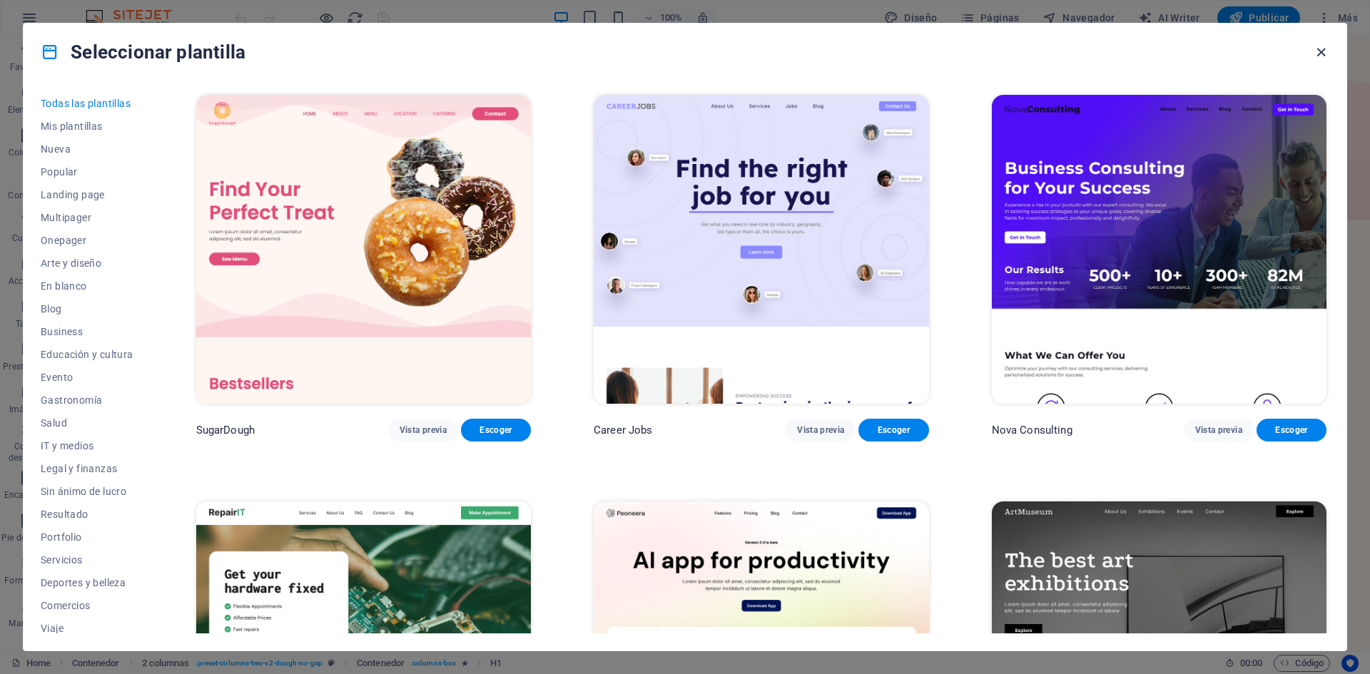
drag, startPoint x: 1315, startPoint y: 56, endPoint x: 1257, endPoint y: 19, distance: 68.9
click at [1315, 56] on icon "button" at bounding box center [1321, 52] width 16 height 16
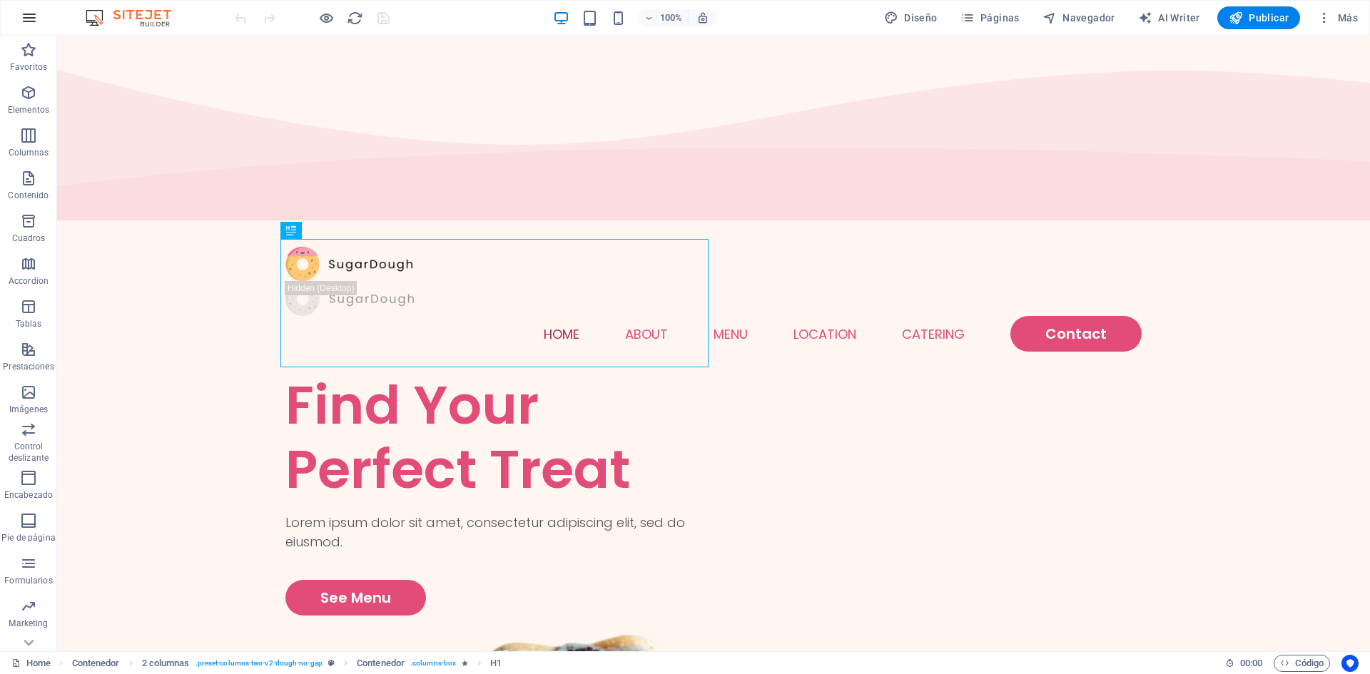
click at [30, 9] on icon "button" at bounding box center [29, 17] width 17 height 17
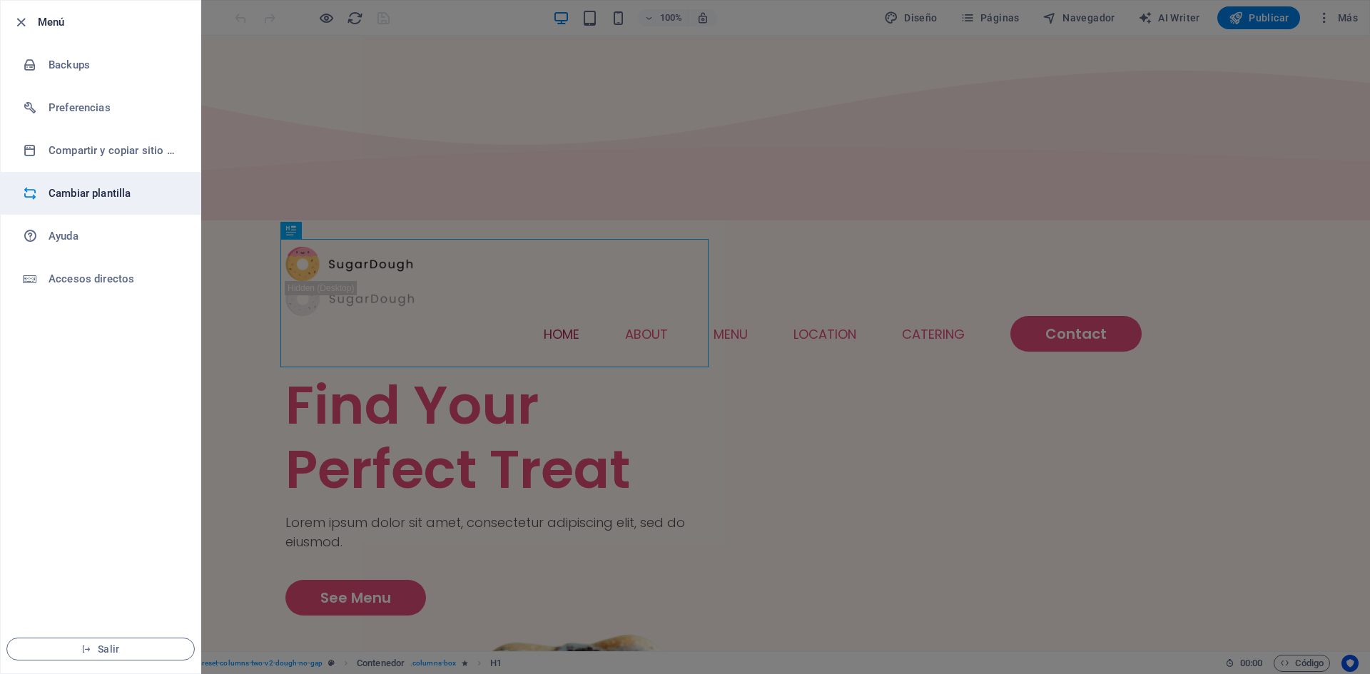
click at [80, 200] on h6 "Cambiar plantilla" at bounding box center [115, 193] width 132 height 17
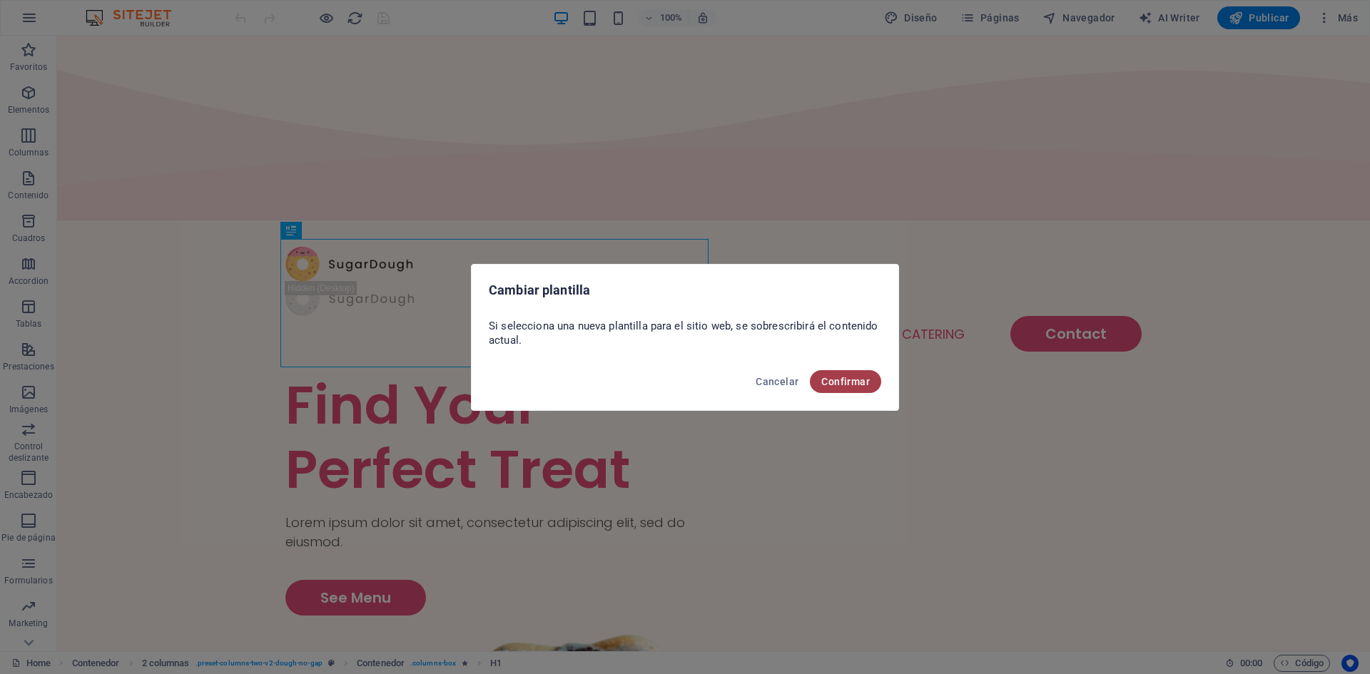
click at [860, 384] on span "Confirmar" at bounding box center [845, 381] width 49 height 11
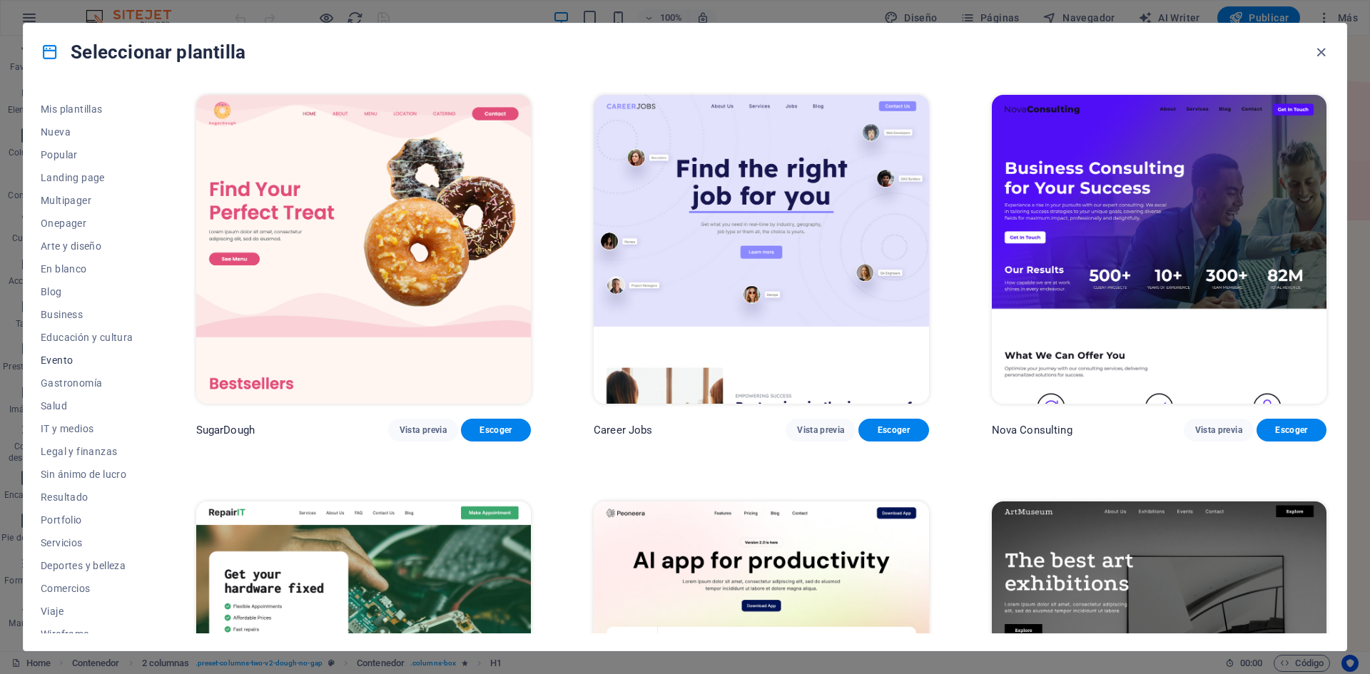
scroll to position [29, 0]
click at [73, 575] on span "Comercios" at bounding box center [87, 576] width 93 height 11
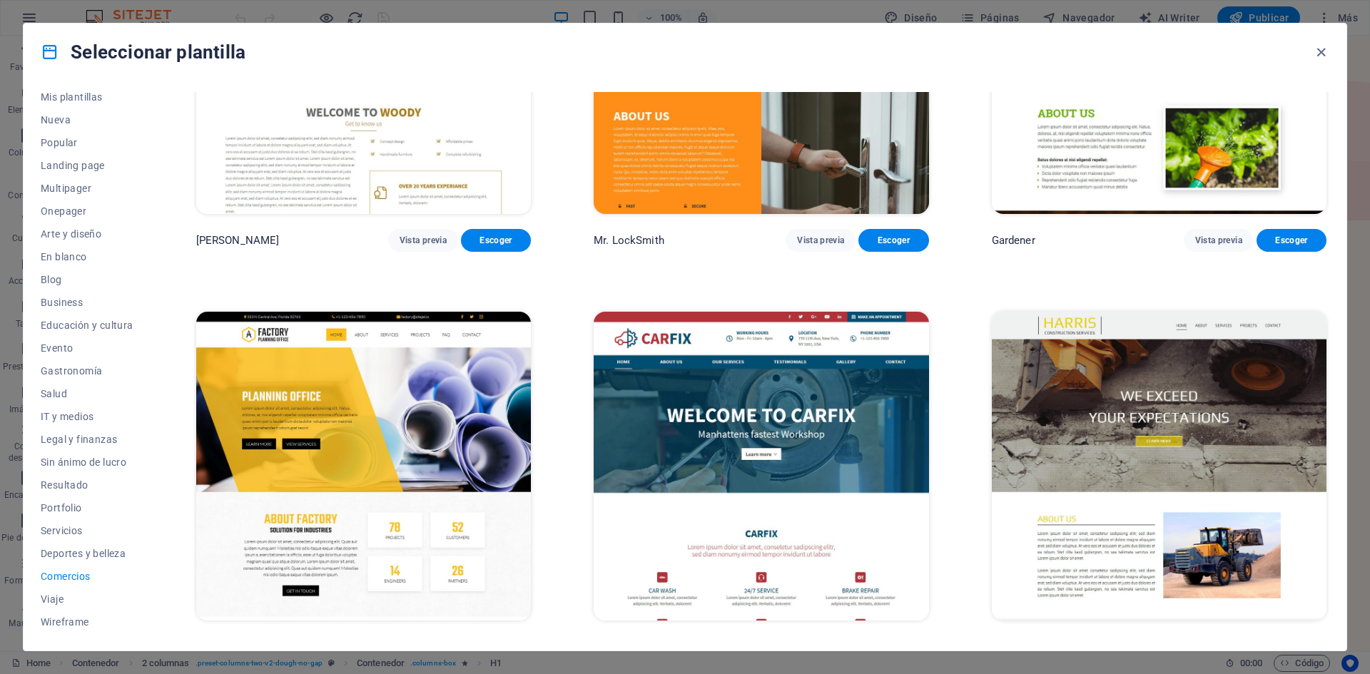
scroll to position [616, 0]
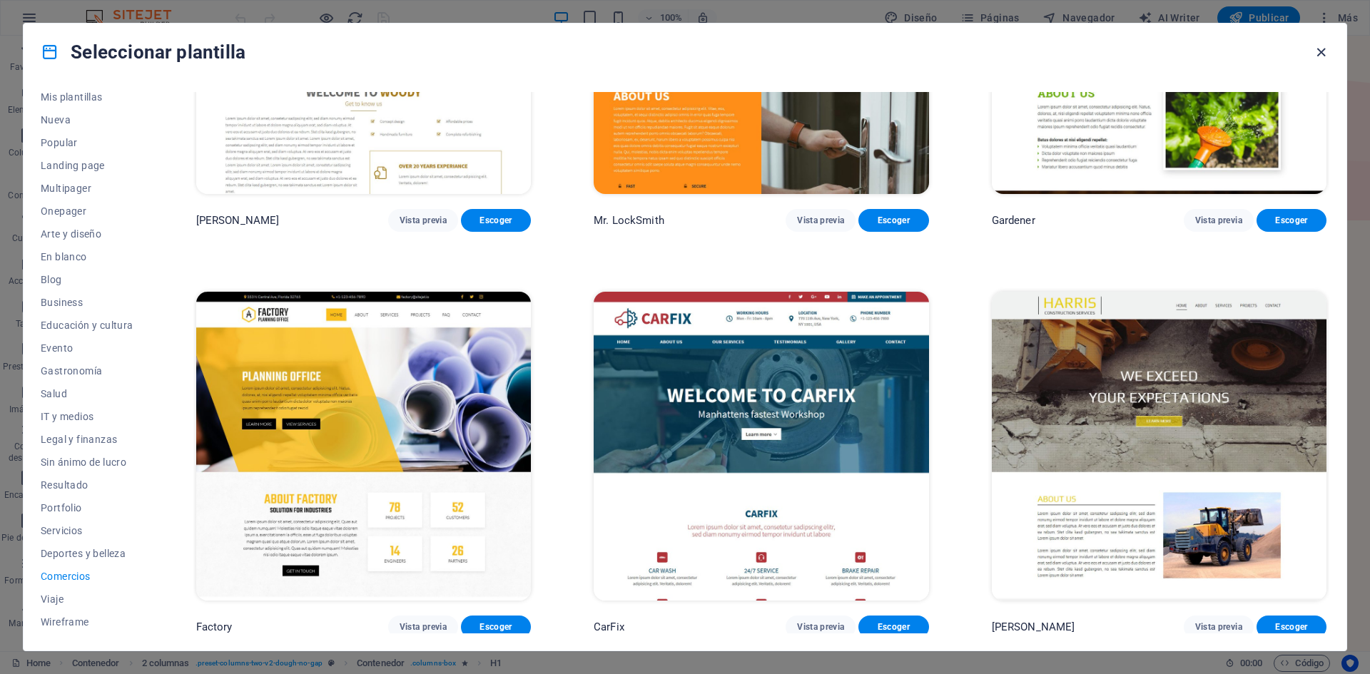
click at [1320, 50] on icon "button" at bounding box center [1321, 52] width 16 height 16
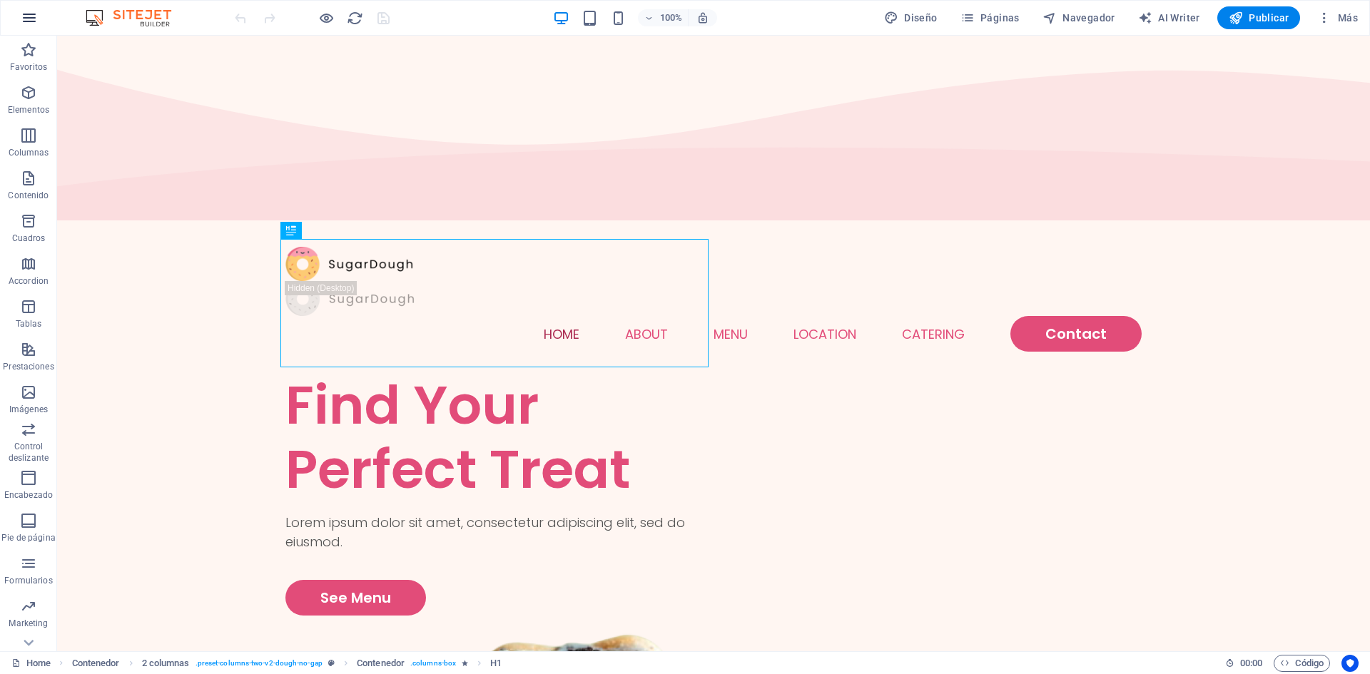
click at [33, 17] on icon "button" at bounding box center [29, 17] width 17 height 17
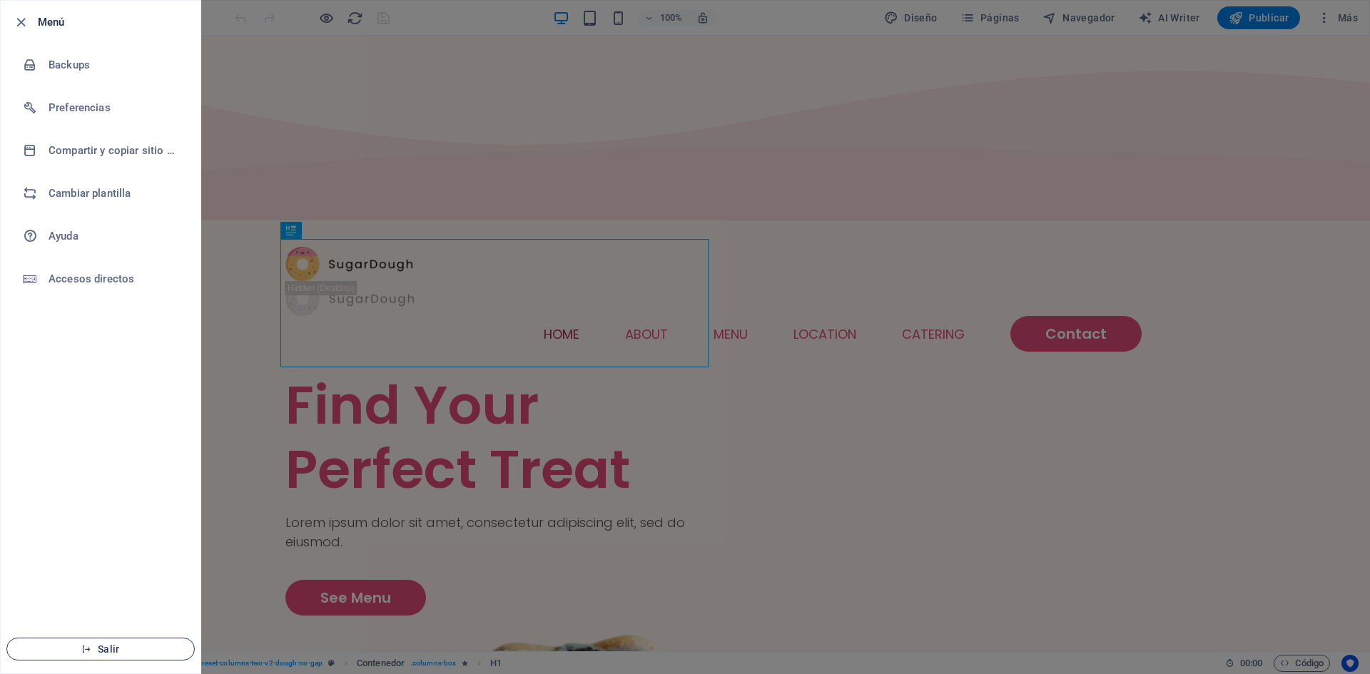
click at [98, 646] on span "Salir" at bounding box center [101, 648] width 164 height 11
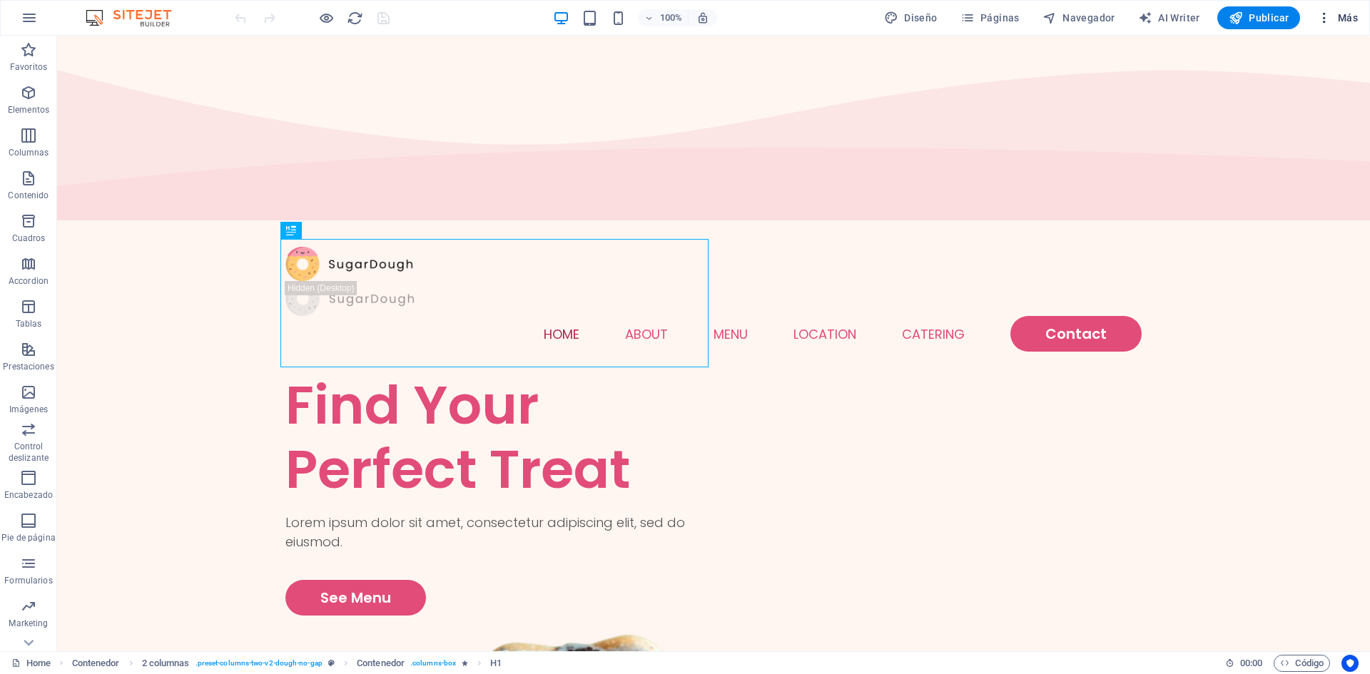
click at [1345, 19] on span "Más" at bounding box center [1337, 18] width 41 height 14
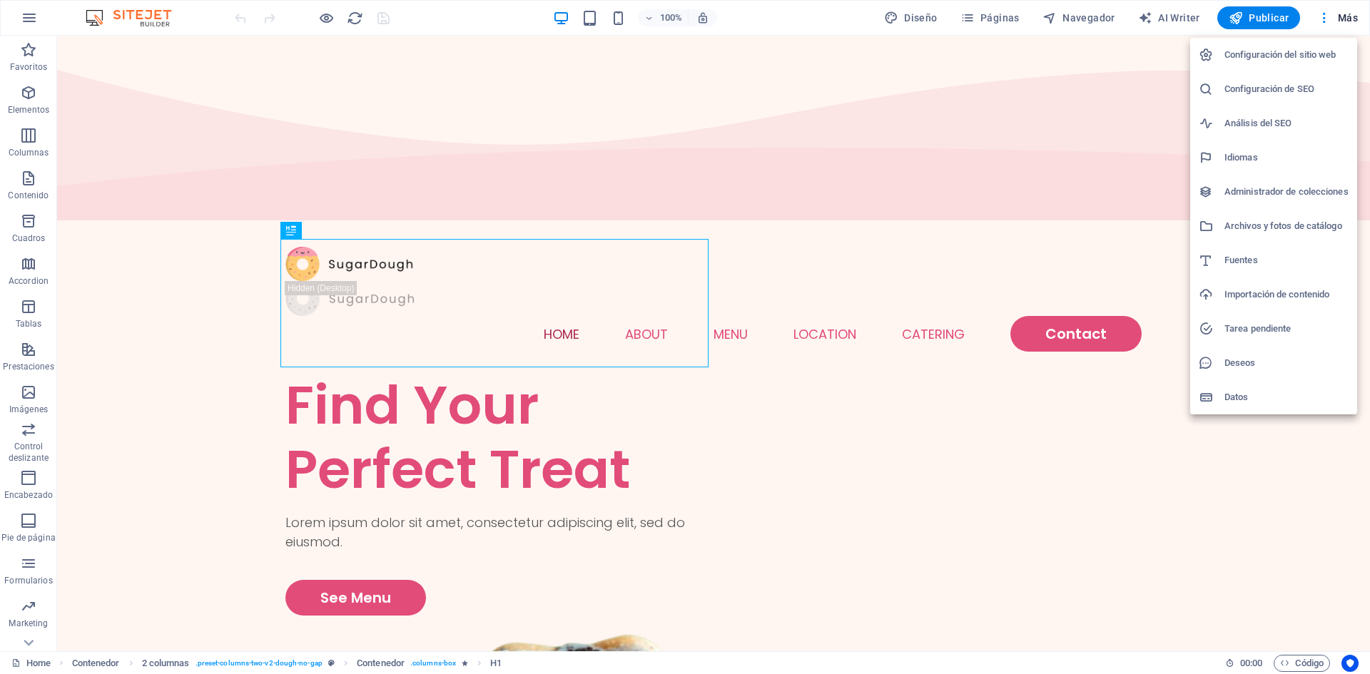
click at [982, 14] on div at bounding box center [685, 337] width 1370 height 674
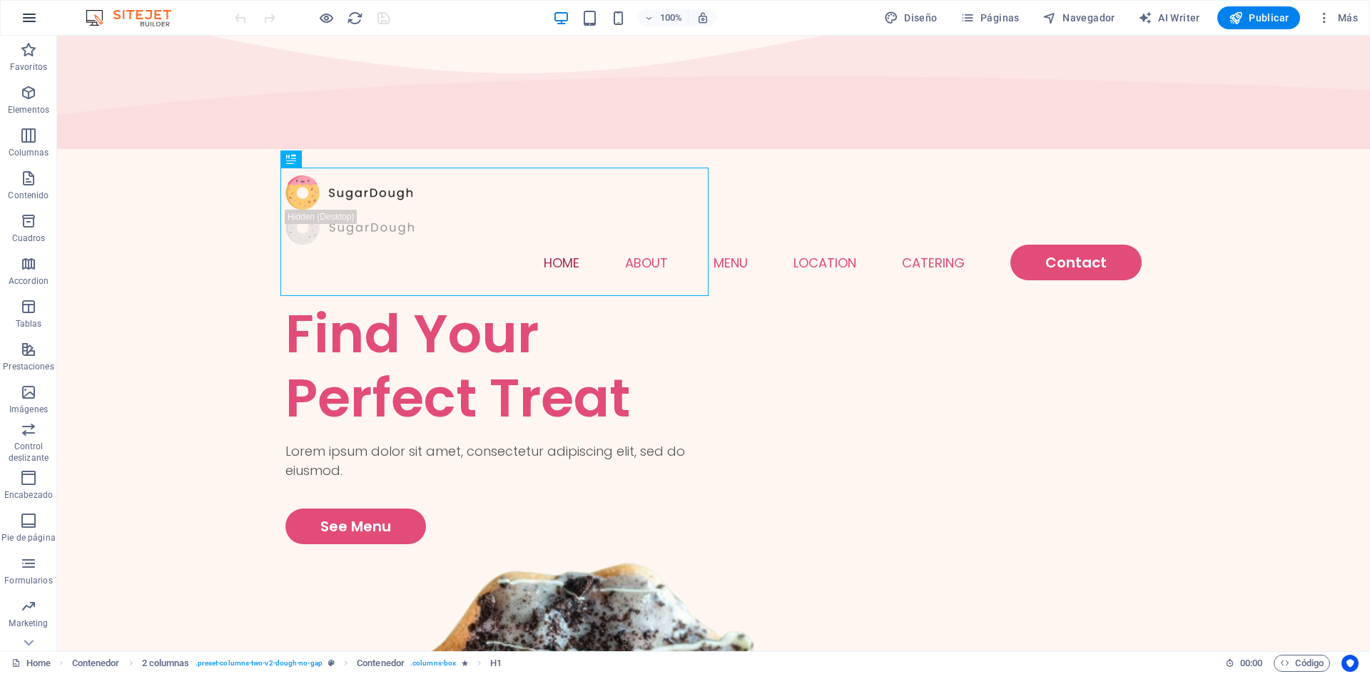
click at [31, 9] on icon "button" at bounding box center [29, 17] width 17 height 17
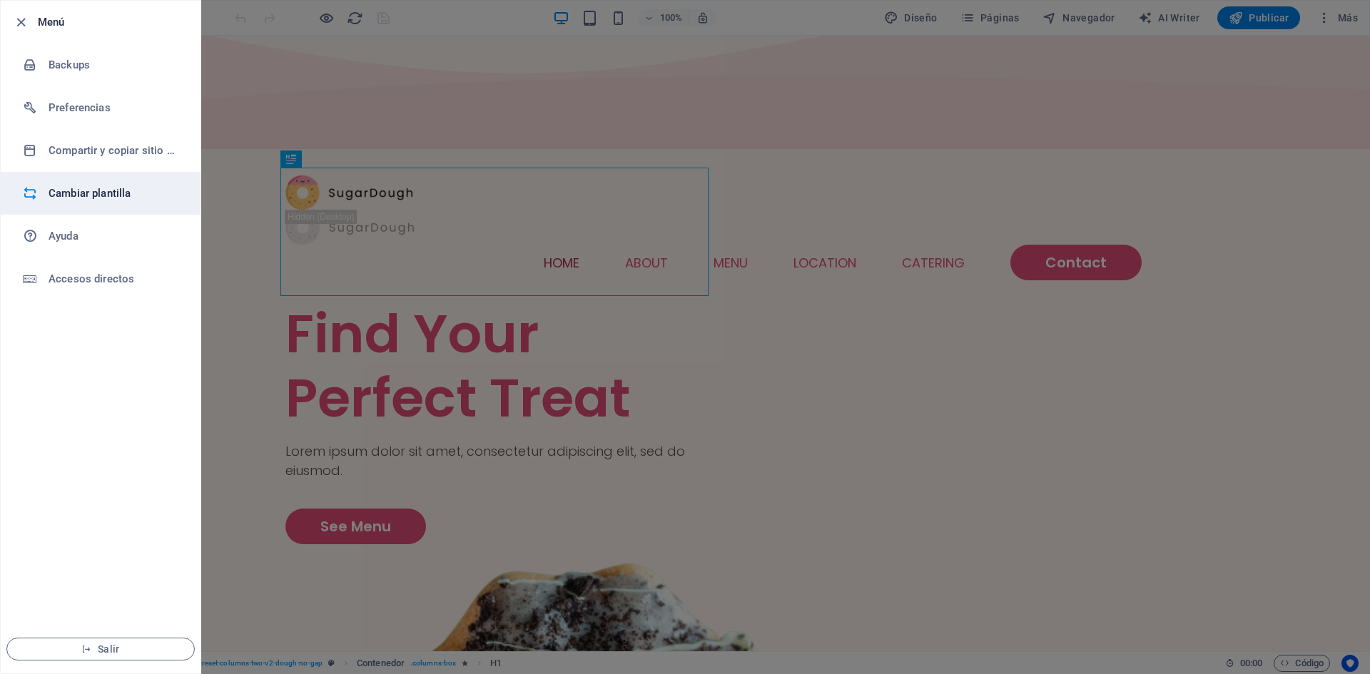
click at [102, 193] on h6 "Cambiar plantilla" at bounding box center [115, 193] width 132 height 17
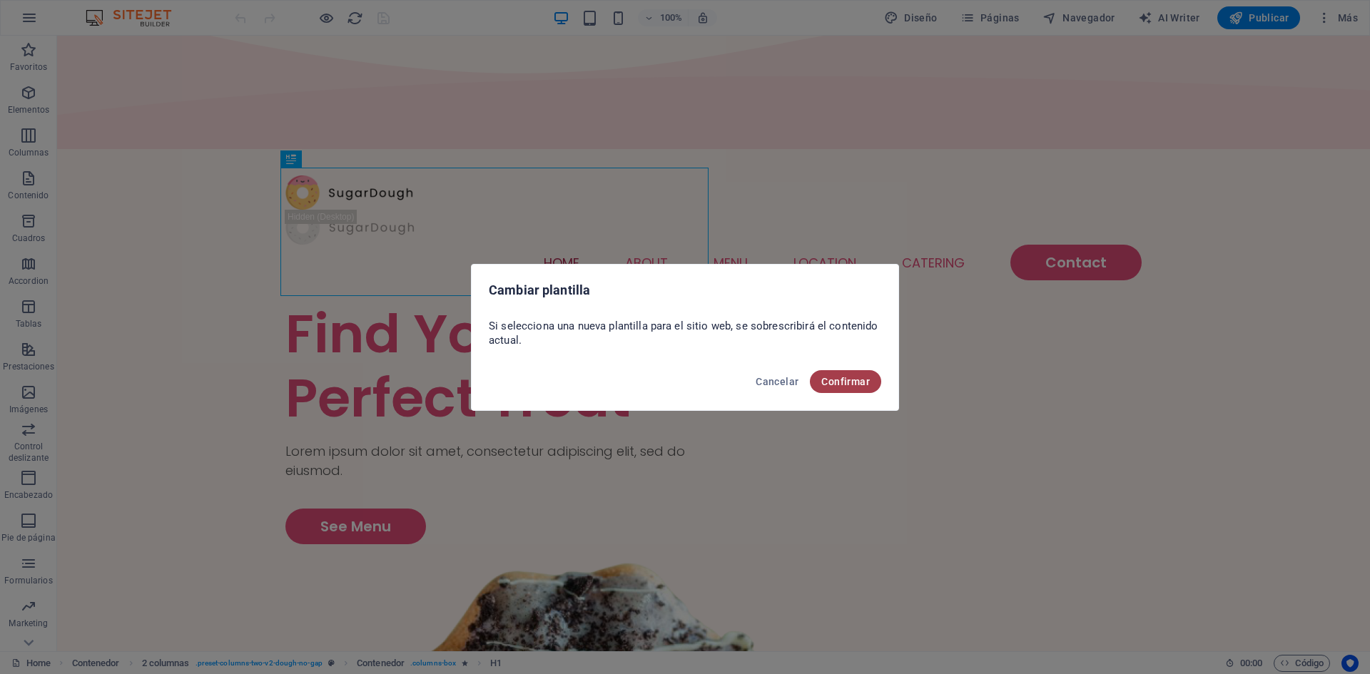
click at [856, 386] on span "Confirmar" at bounding box center [845, 381] width 49 height 11
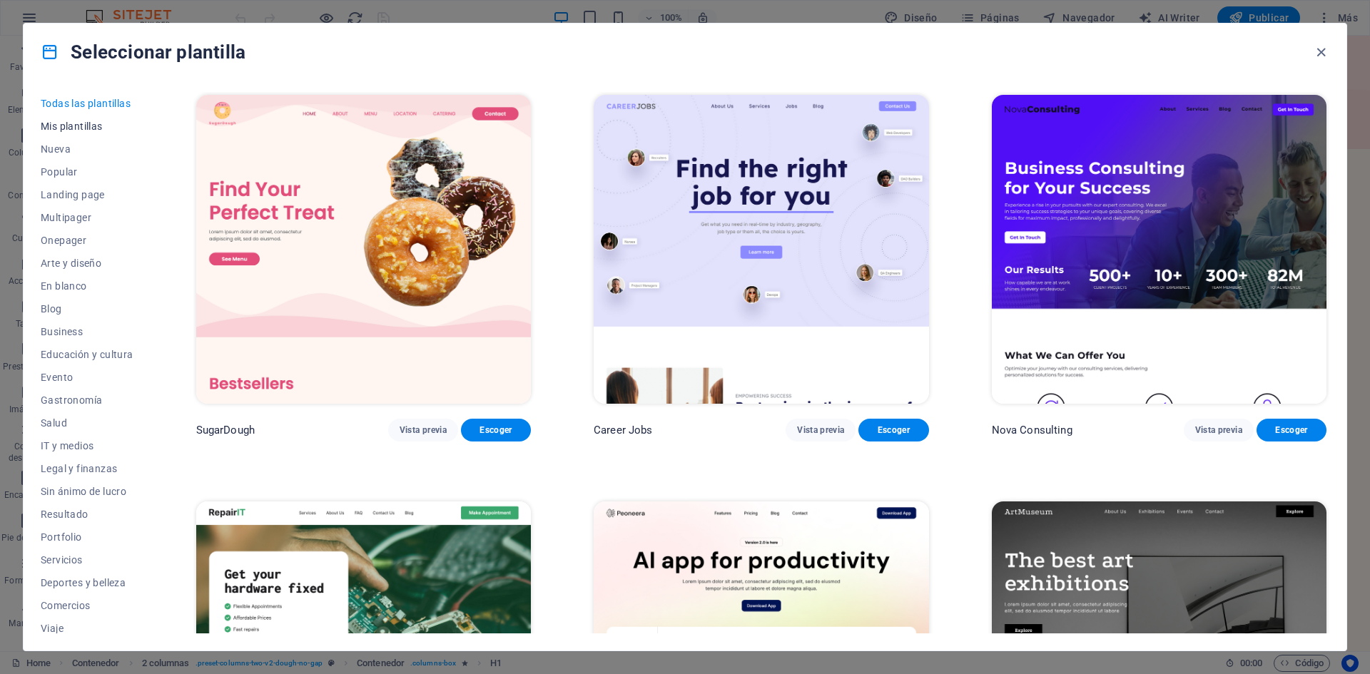
click at [81, 125] on span "Mis plantillas" at bounding box center [87, 126] width 93 height 11
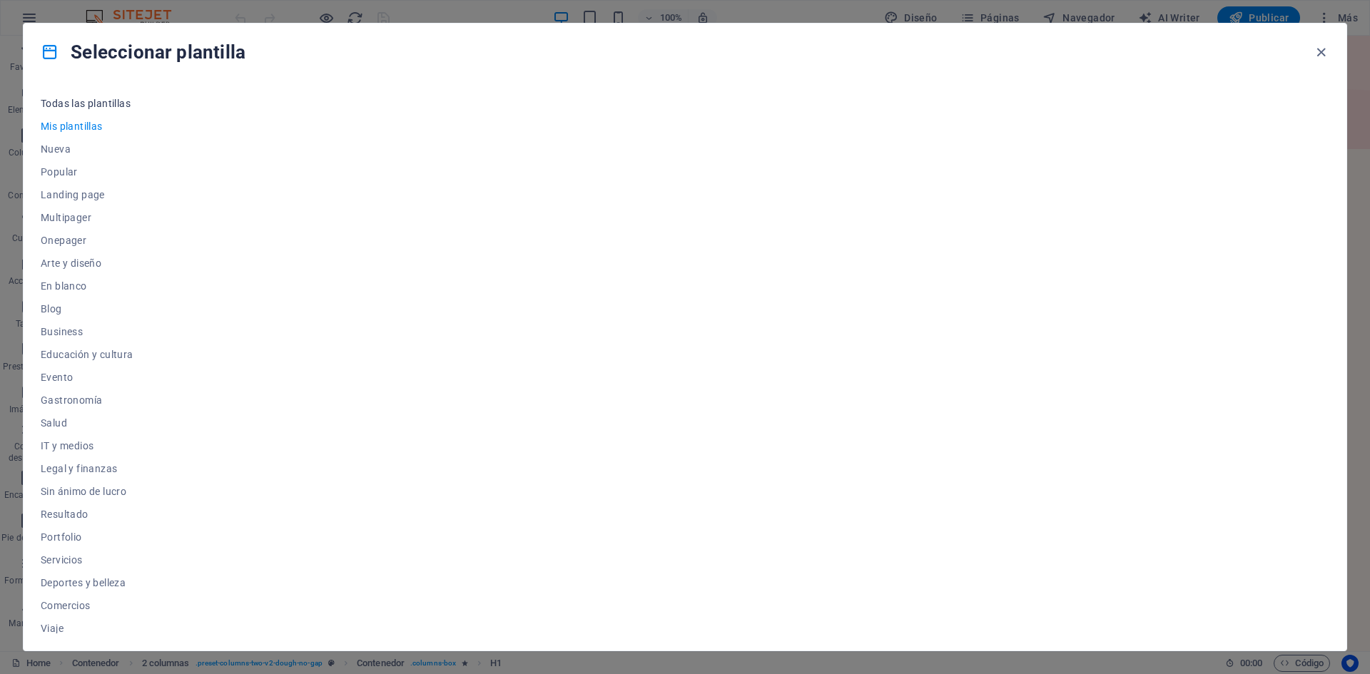
click at [91, 101] on span "Todas las plantillas" at bounding box center [87, 103] width 93 height 11
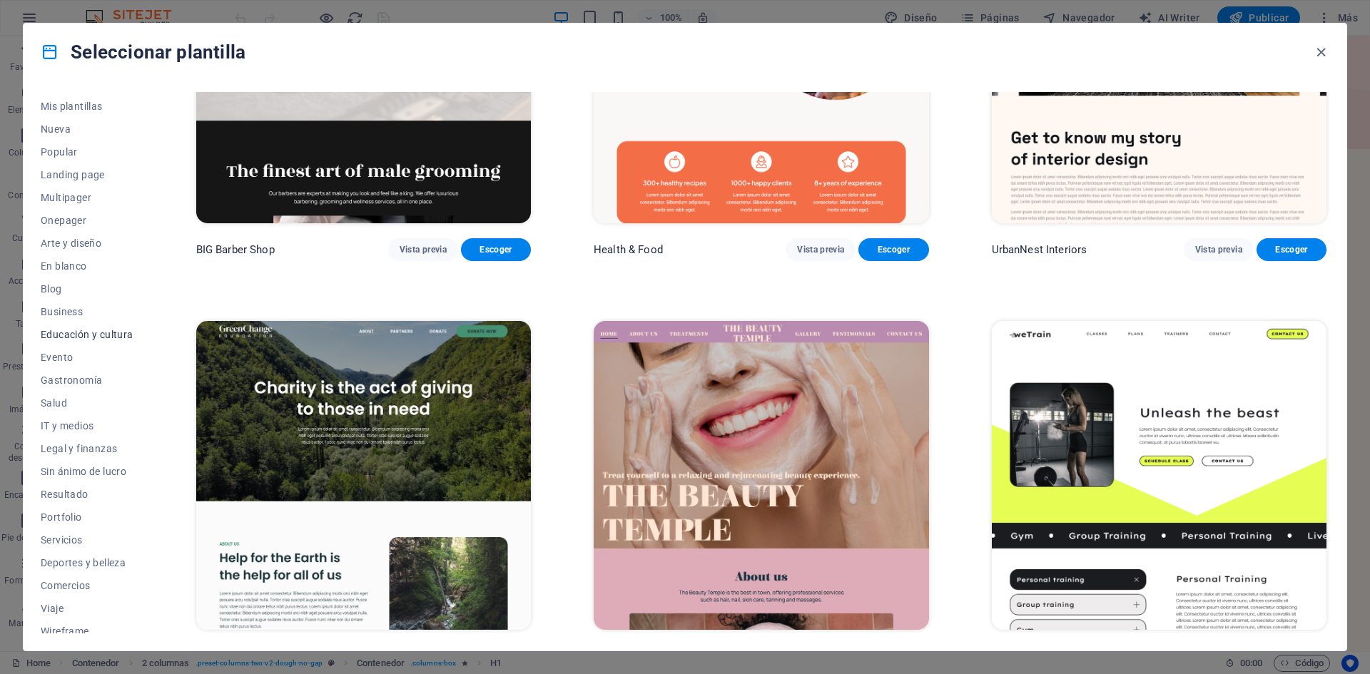
scroll to position [29, 0]
click at [71, 579] on span "Comercios" at bounding box center [87, 576] width 93 height 11
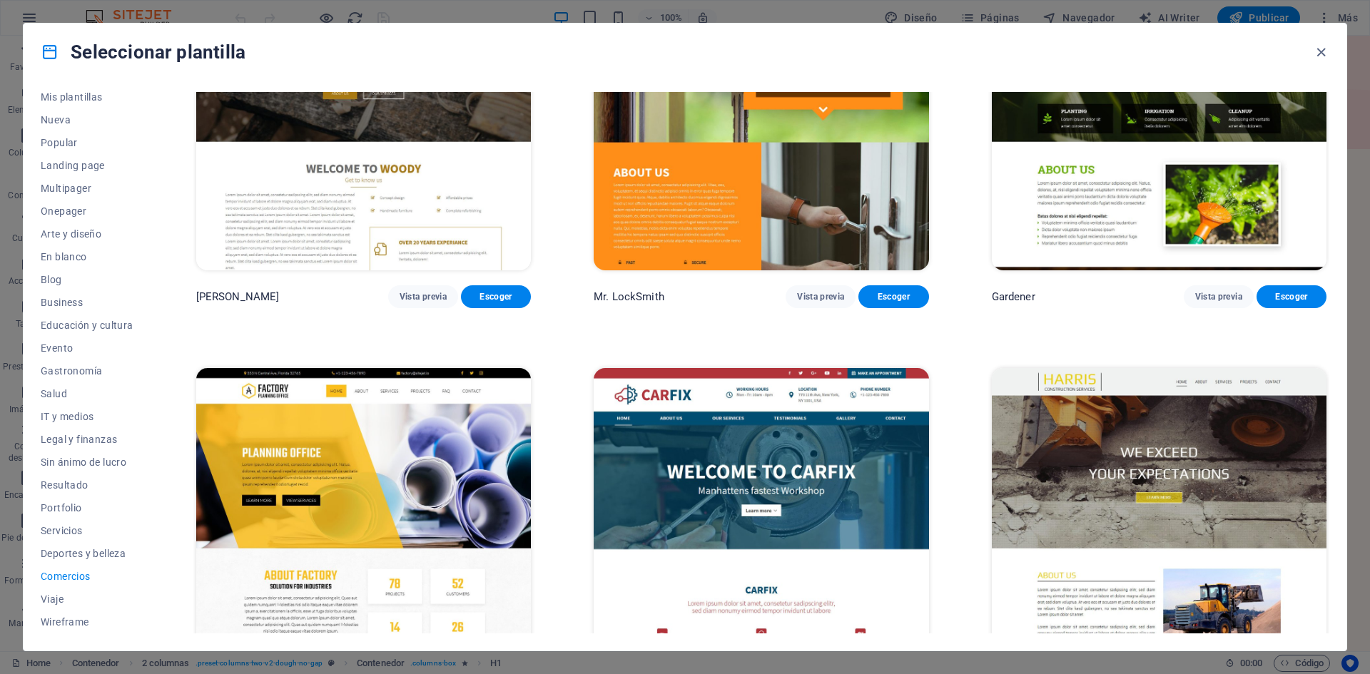
scroll to position [616, 0]
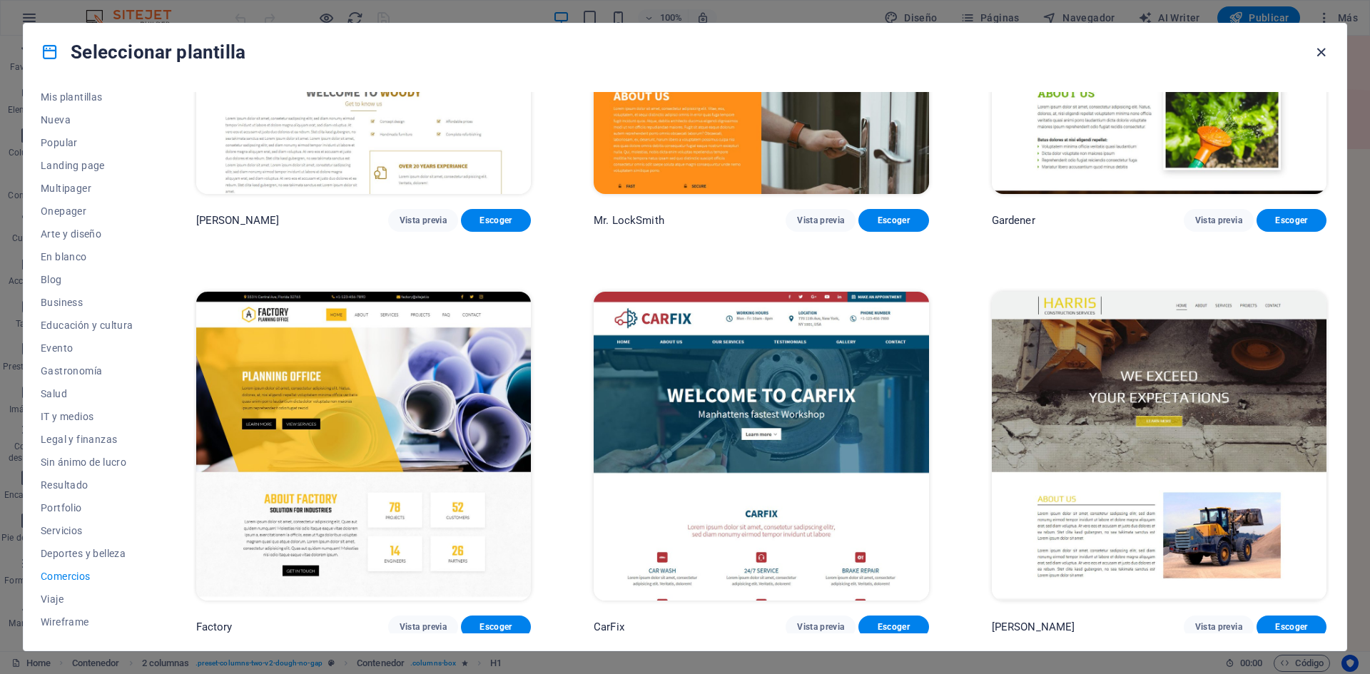
click at [1326, 49] on icon "button" at bounding box center [1321, 52] width 16 height 16
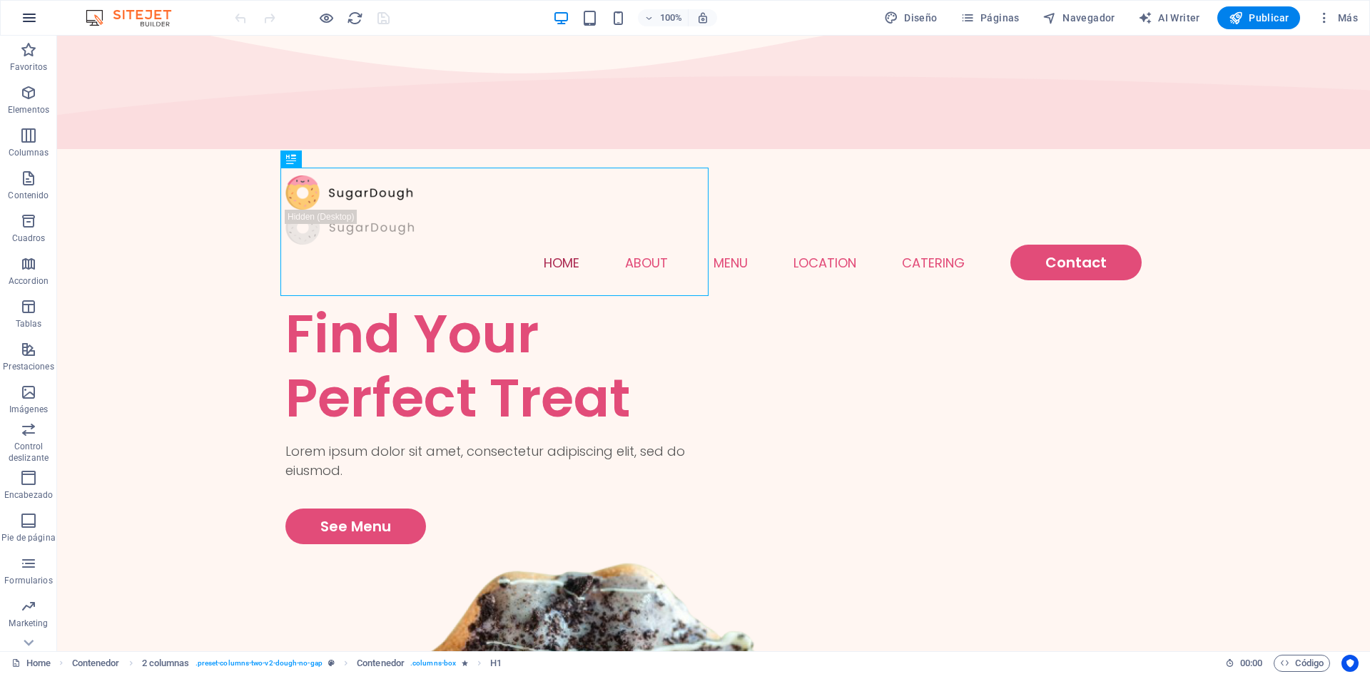
click at [25, 14] on icon "button" at bounding box center [29, 17] width 17 height 17
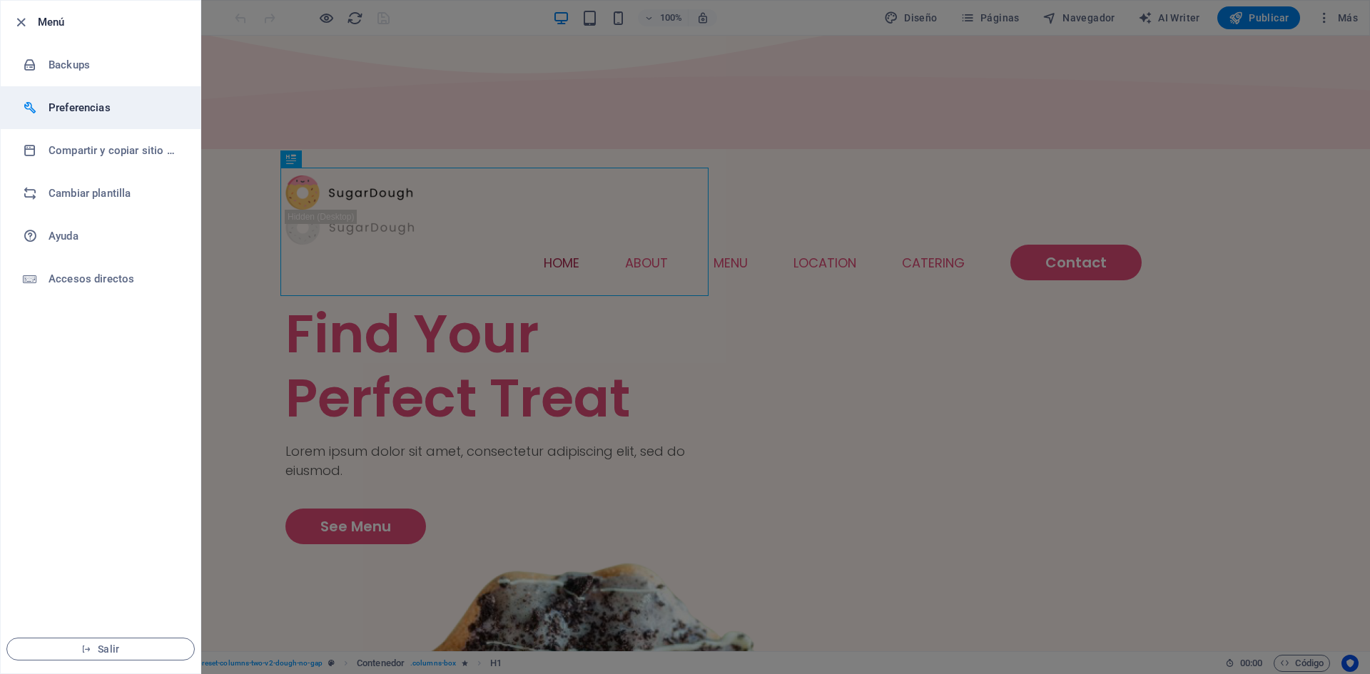
click at [78, 101] on h6 "Preferencias" at bounding box center [115, 107] width 132 height 17
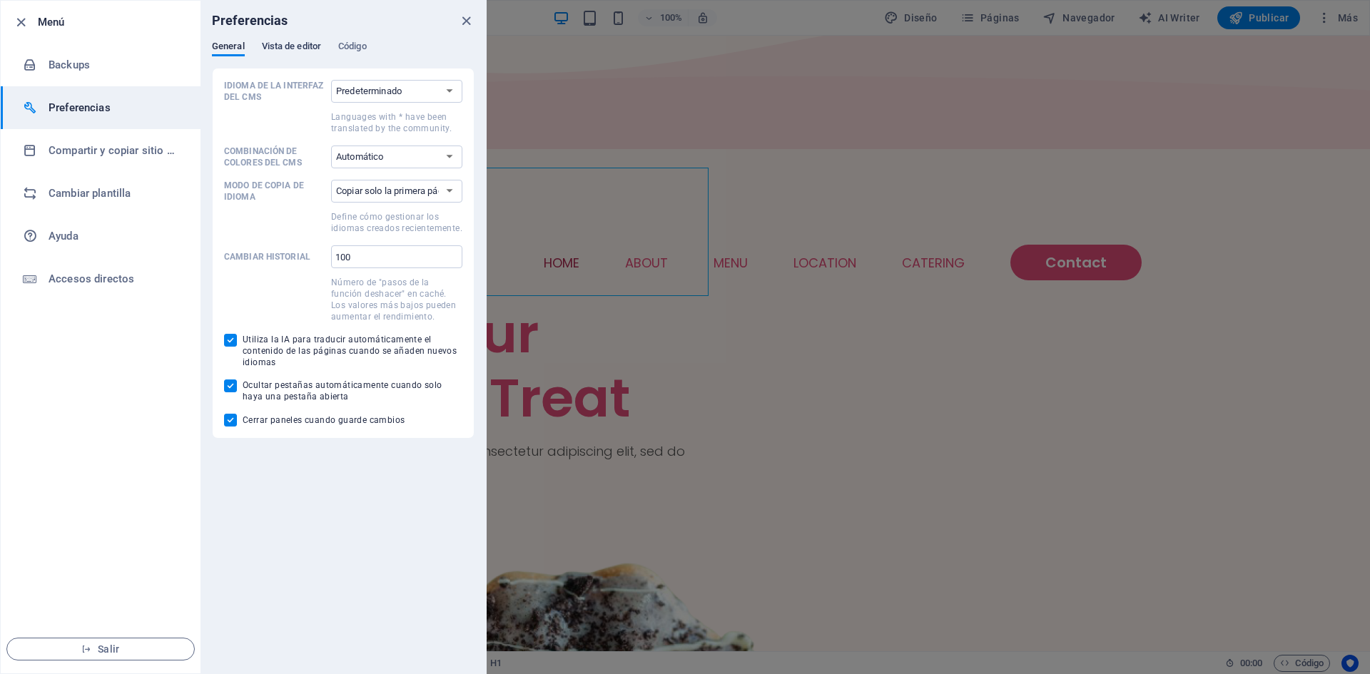
click at [305, 45] on span "Vista de editor" at bounding box center [291, 48] width 59 height 20
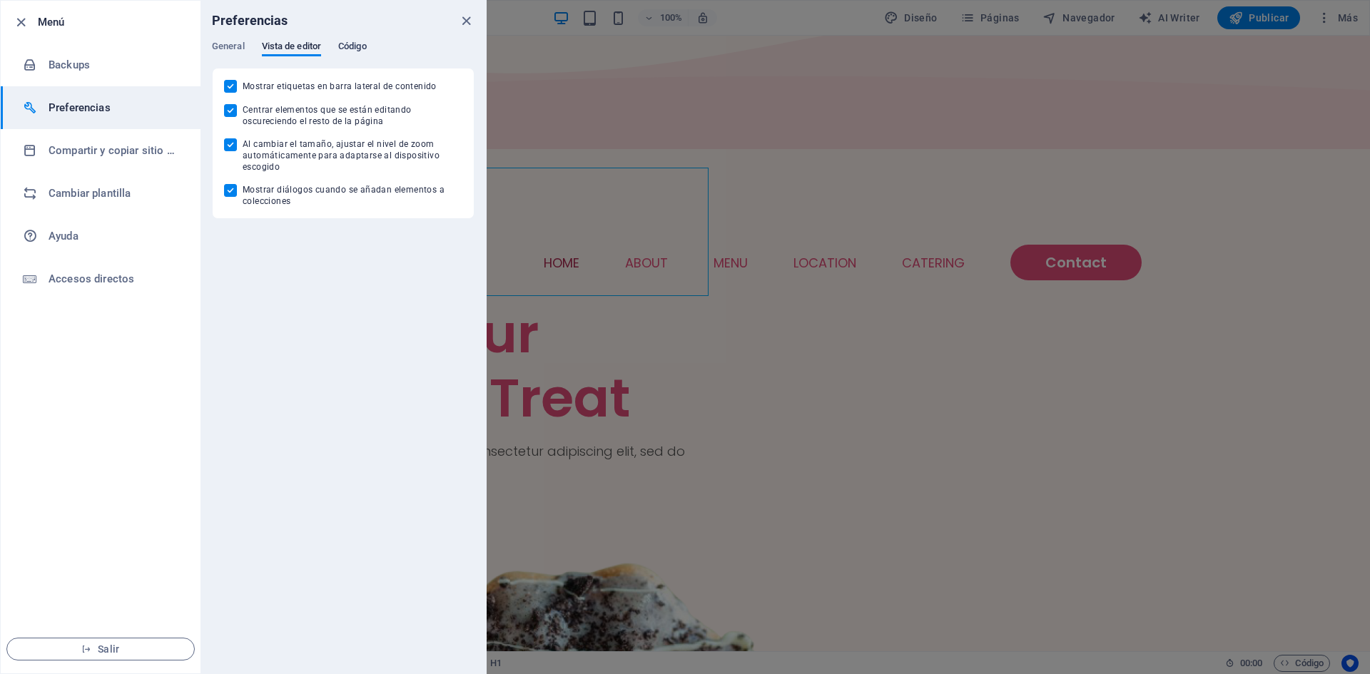
click at [350, 49] on span "Código" at bounding box center [352, 48] width 29 height 20
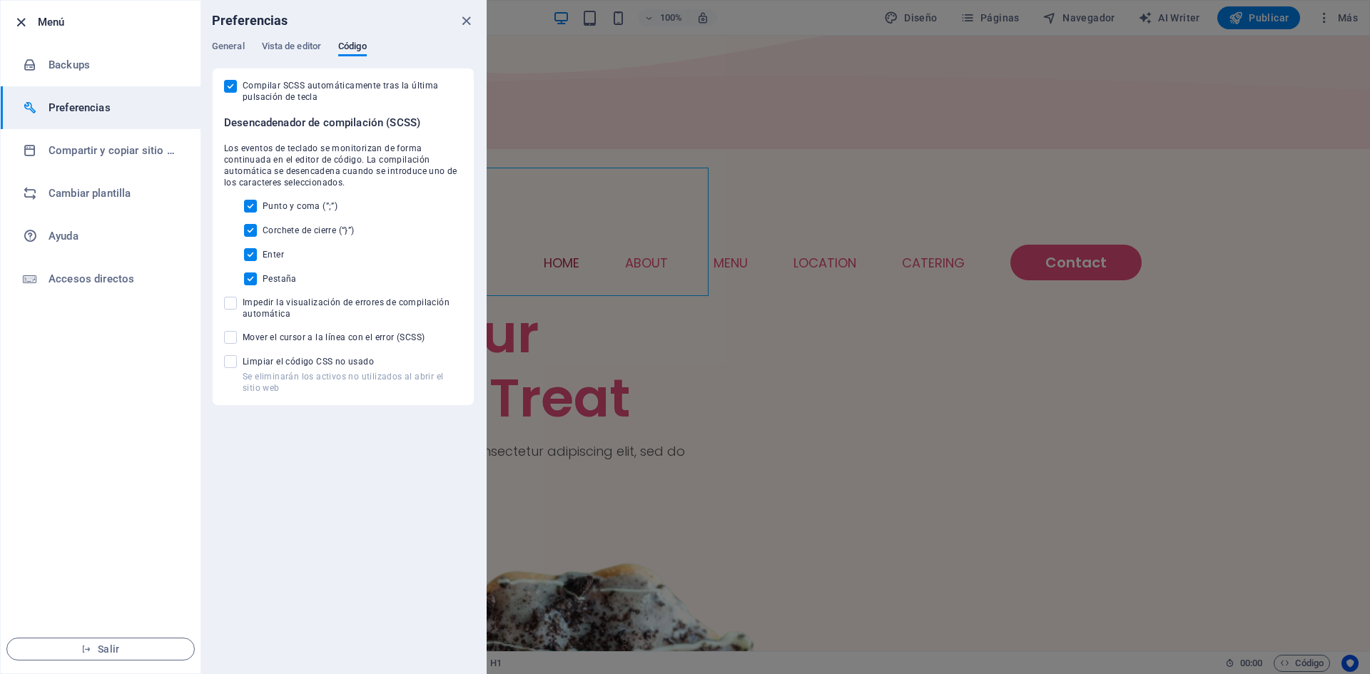
click at [24, 21] on icon "button" at bounding box center [21, 22] width 16 height 16
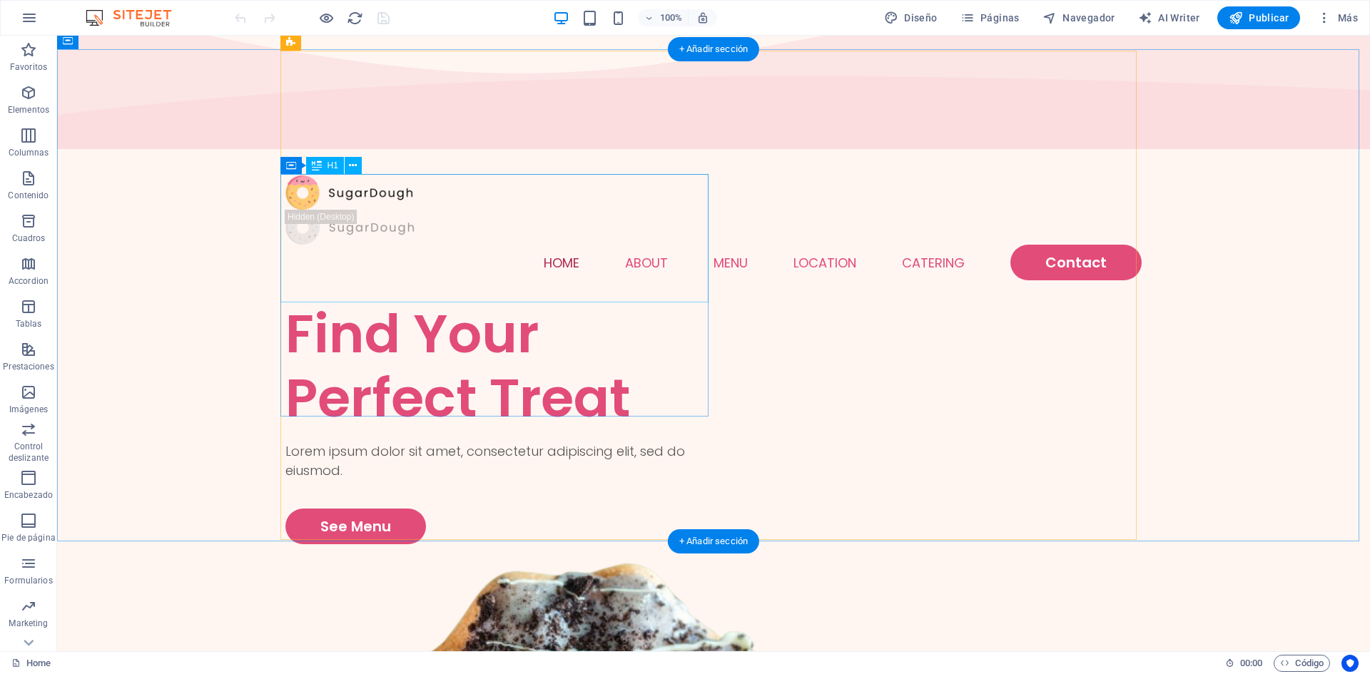
scroll to position [0, 0]
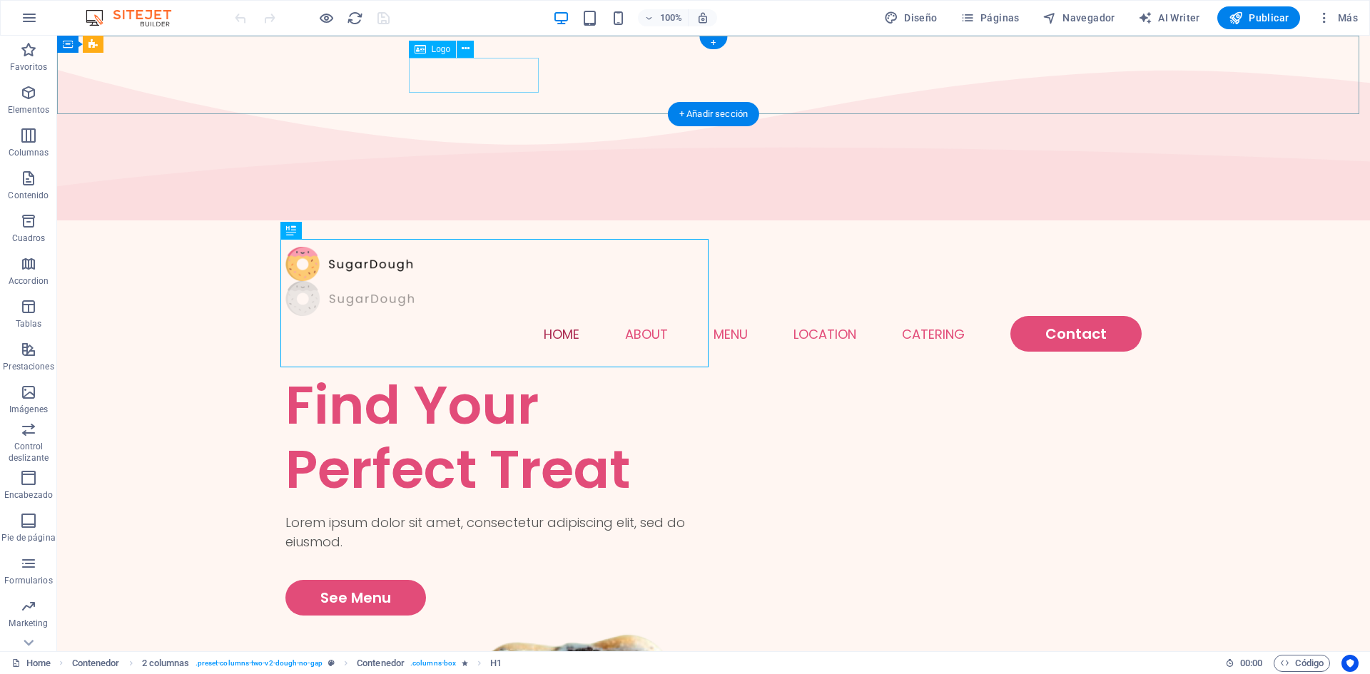
click at [527, 281] on div at bounding box center [713, 298] width 856 height 35
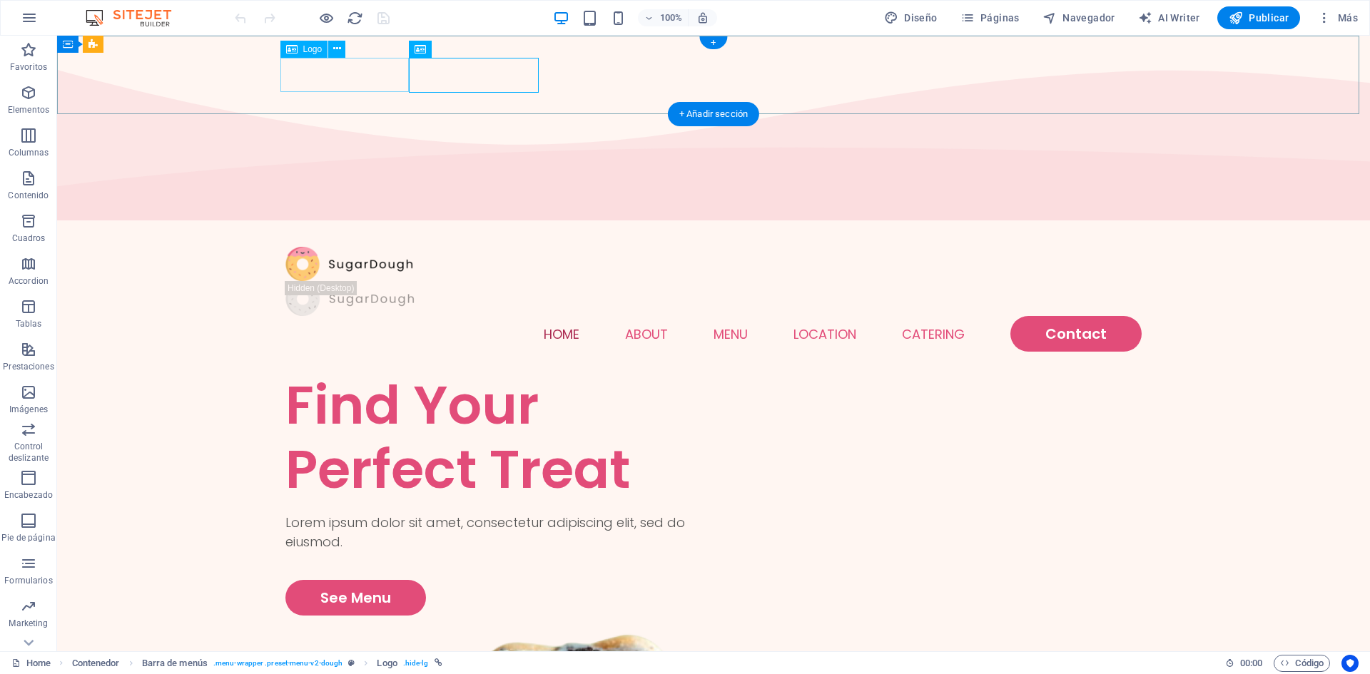
click at [373, 247] on div at bounding box center [713, 264] width 856 height 35
click at [431, 281] on div at bounding box center [713, 298] width 856 height 35
click at [556, 316] on nav "Home About Menu Location Catering Contact" at bounding box center [713, 334] width 856 height 36
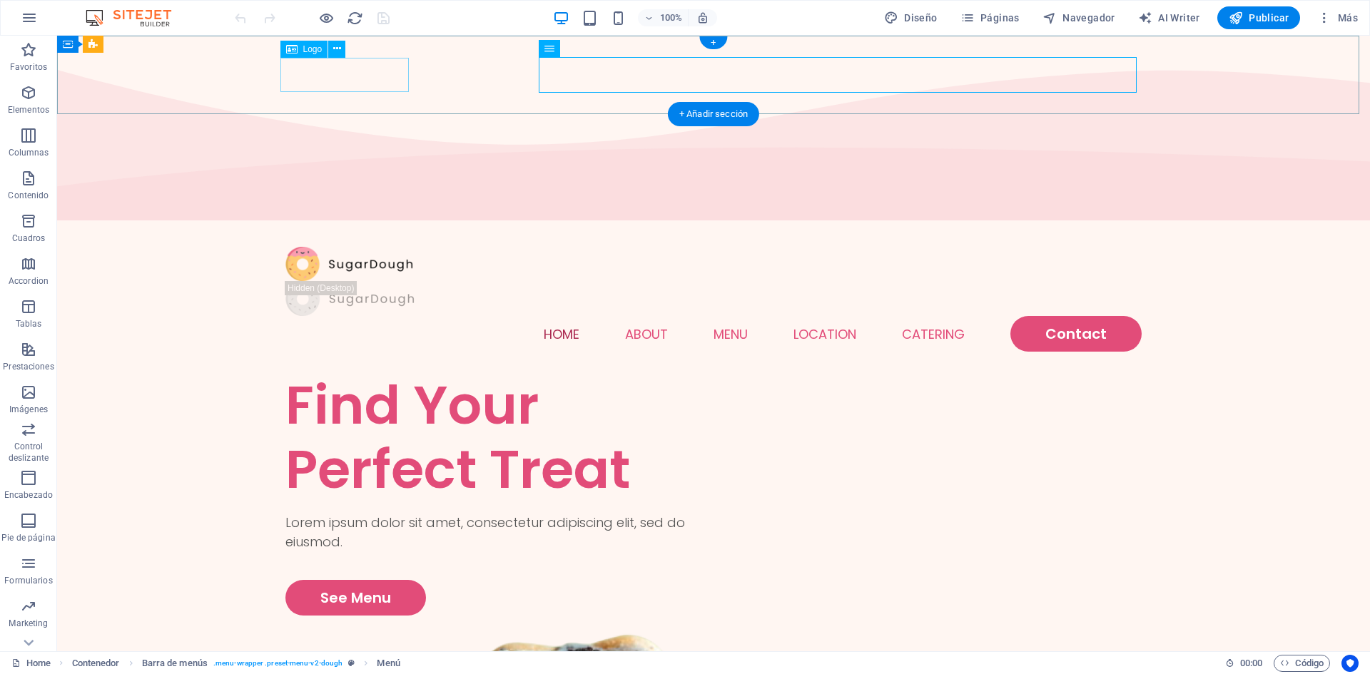
click at [372, 247] on div at bounding box center [713, 264] width 856 height 35
select select "px"
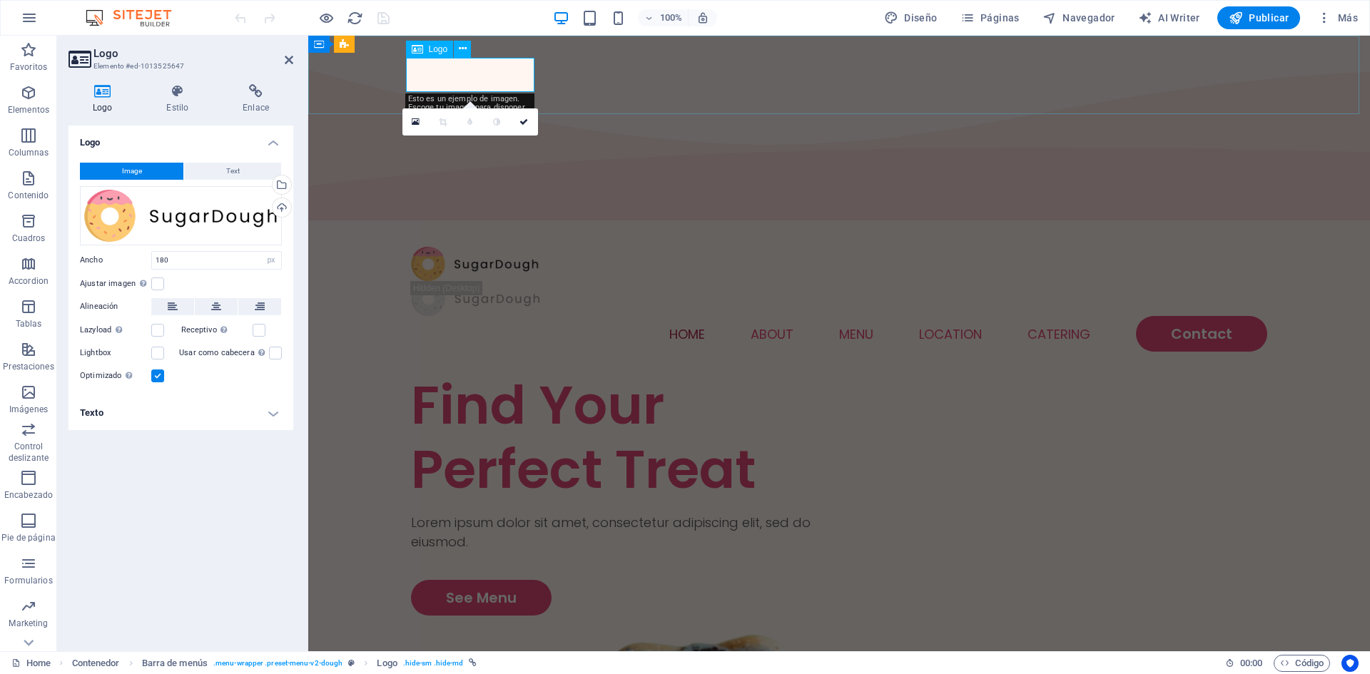
click at [479, 247] on div at bounding box center [839, 264] width 856 height 35
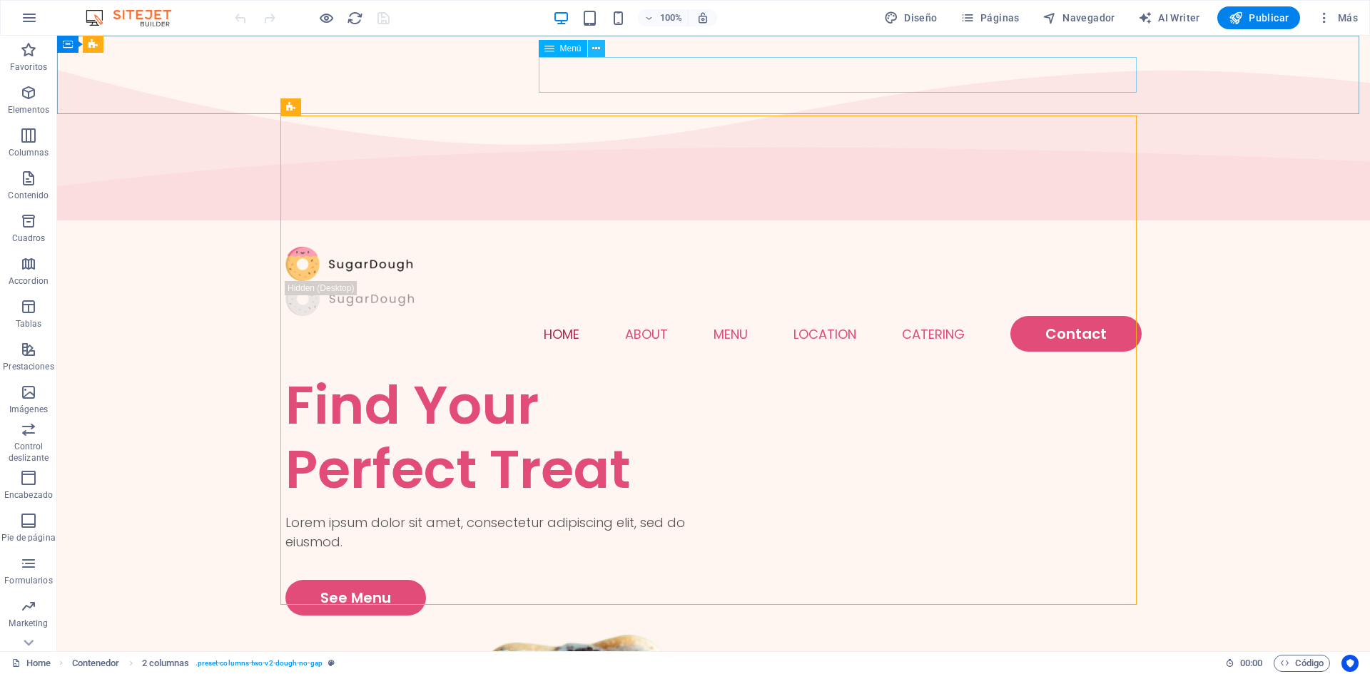
click at [591, 48] on button at bounding box center [596, 48] width 17 height 17
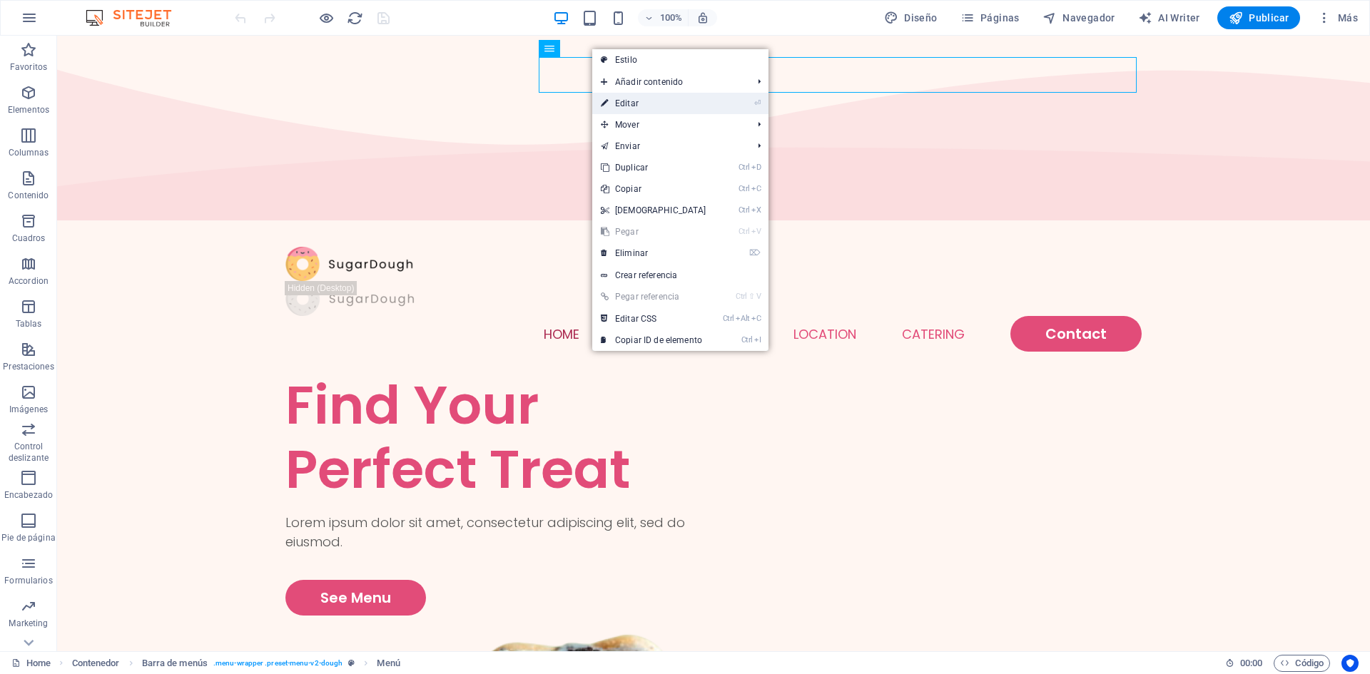
click at [630, 107] on link "⏎ Editar" at bounding box center [653, 103] width 123 height 21
select select
select select "1"
select select
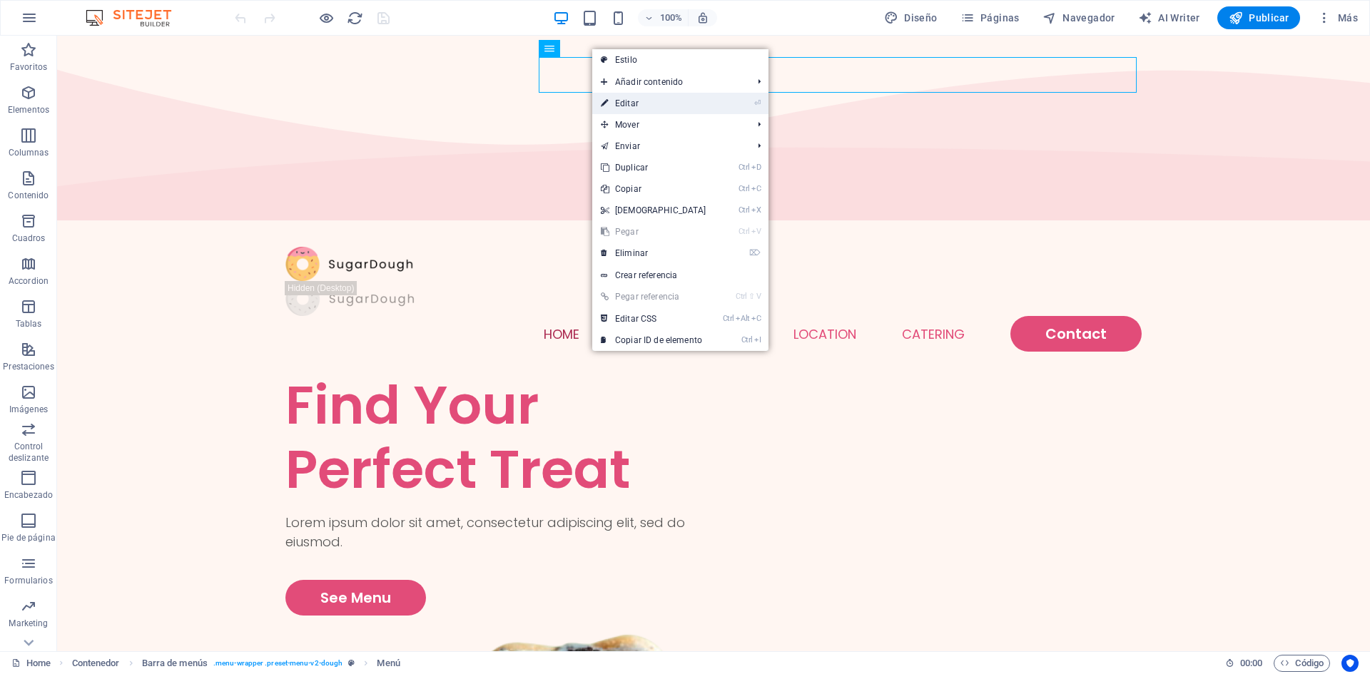
select select
select select "2"
select select
select select "default"
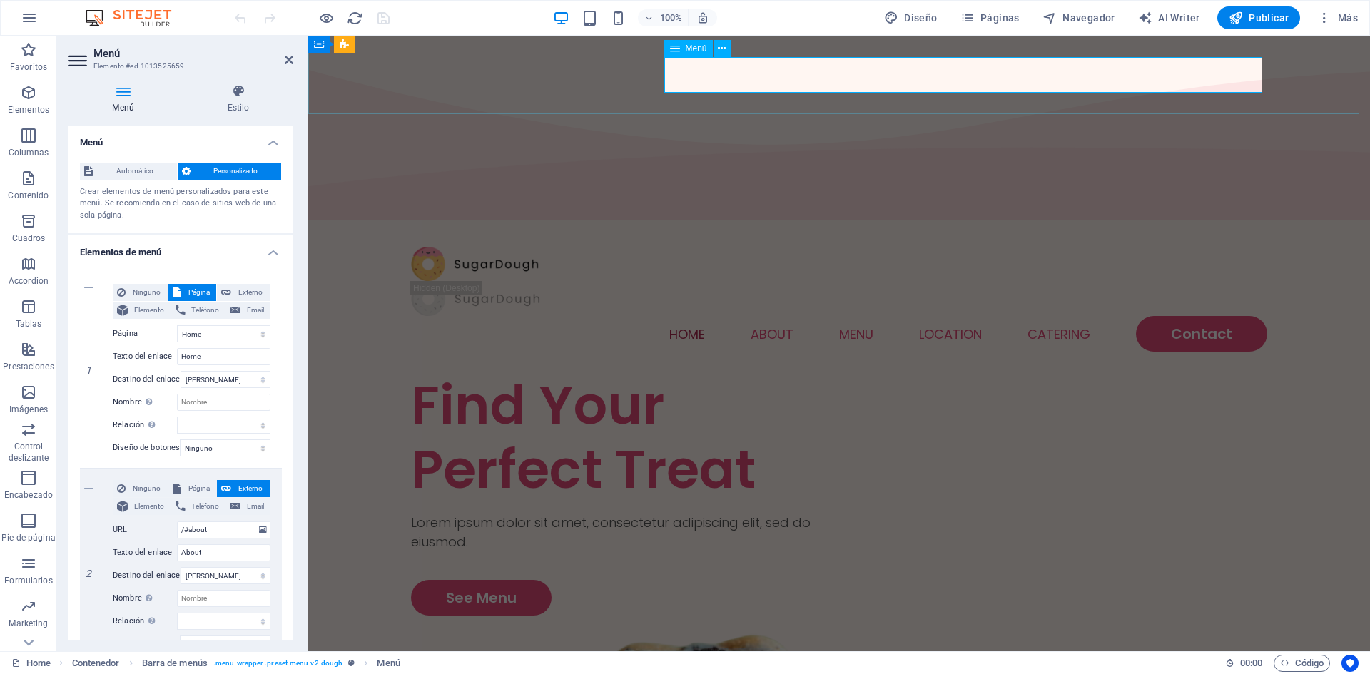
click at [684, 316] on nav "Home About Menu Location Catering Contact" at bounding box center [839, 334] width 856 height 36
click at [769, 316] on nav "Home About Menu Location Catering Contact" at bounding box center [839, 334] width 856 height 36
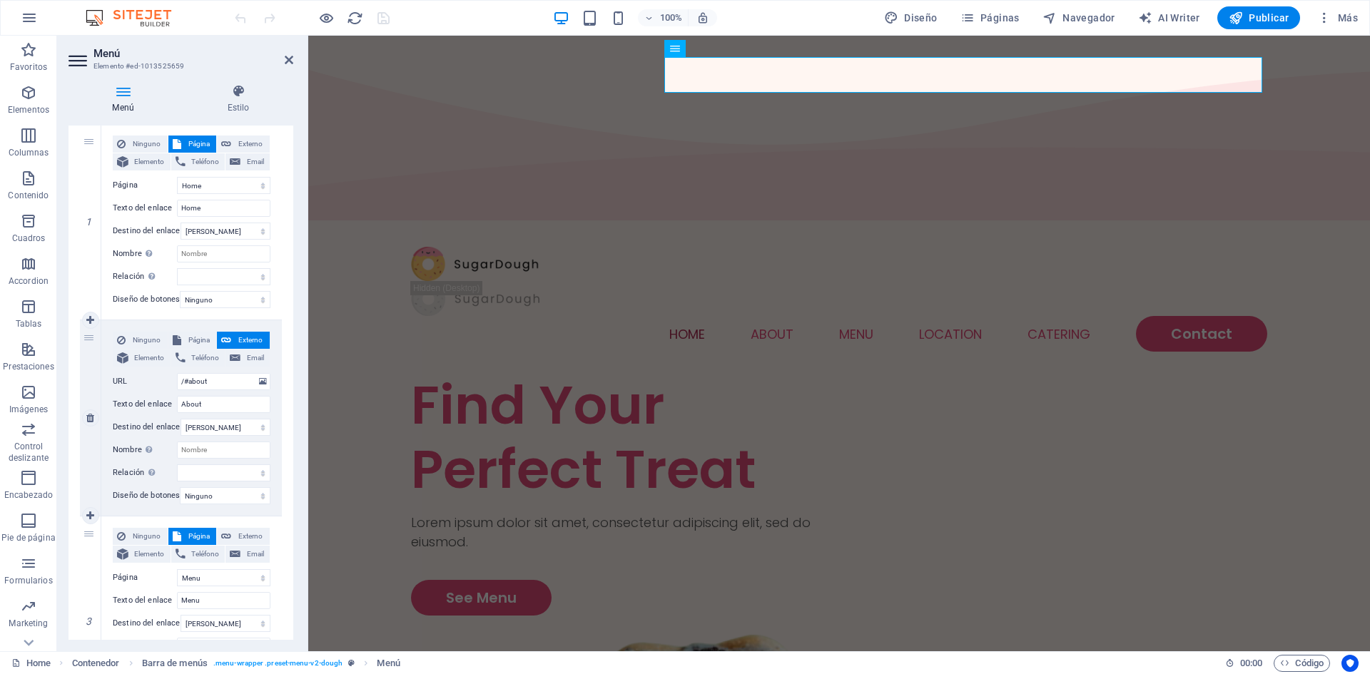
scroll to position [143, 0]
